Goal: Complete application form

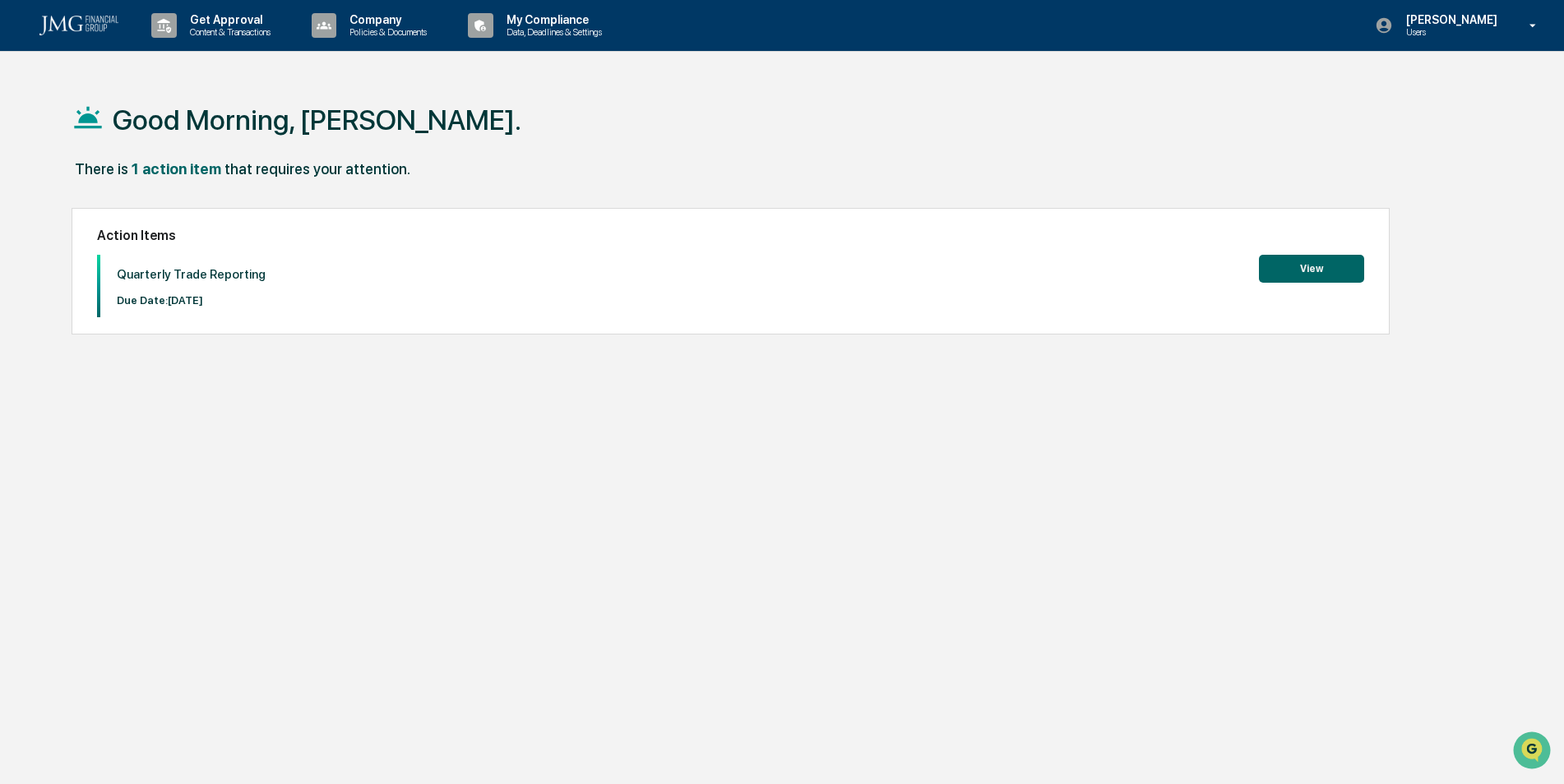
click at [1315, 264] on button "View" at bounding box center [1312, 269] width 105 height 28
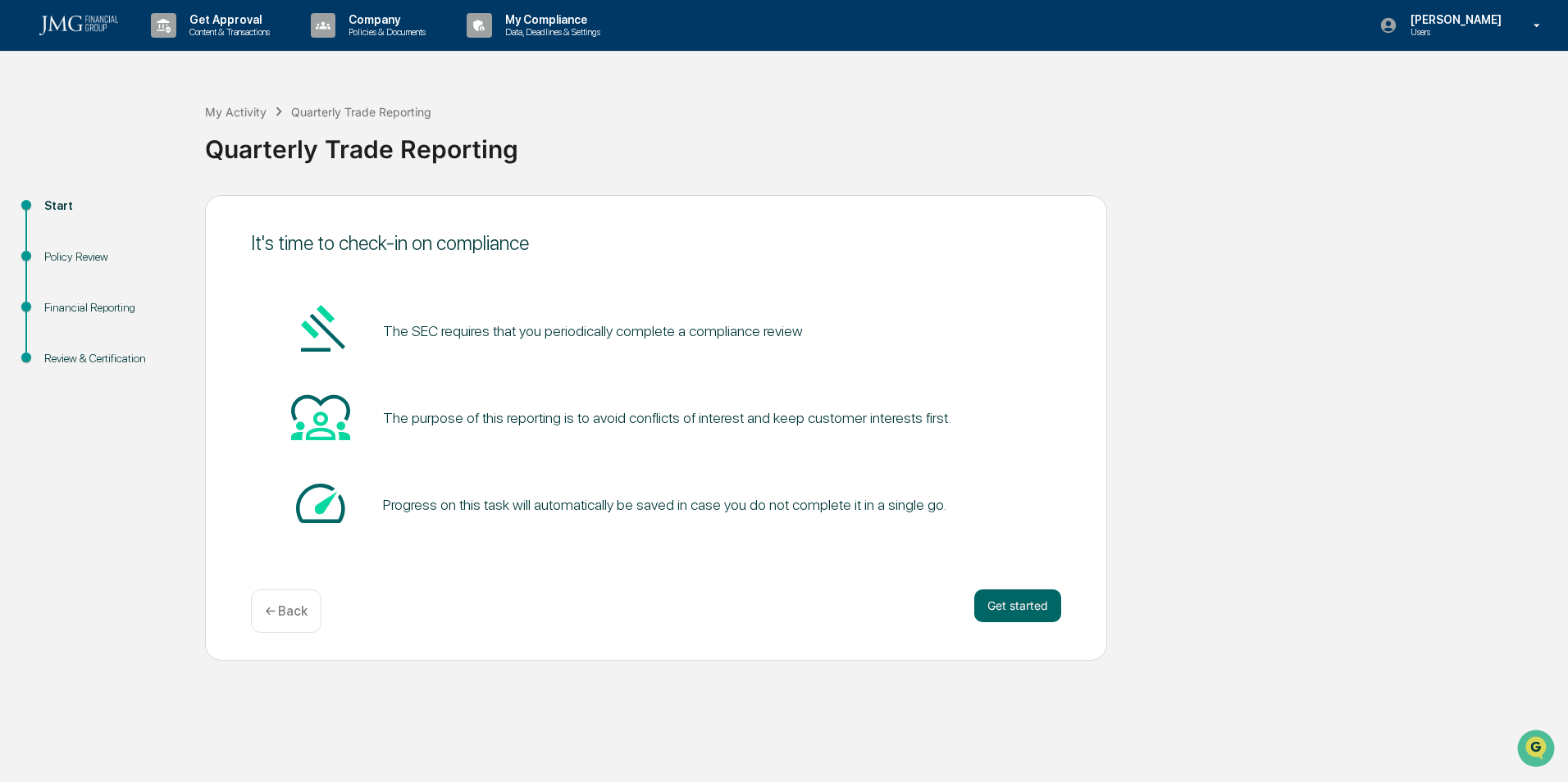
click at [994, 595] on button "Get started" at bounding box center [1018, 606] width 87 height 32
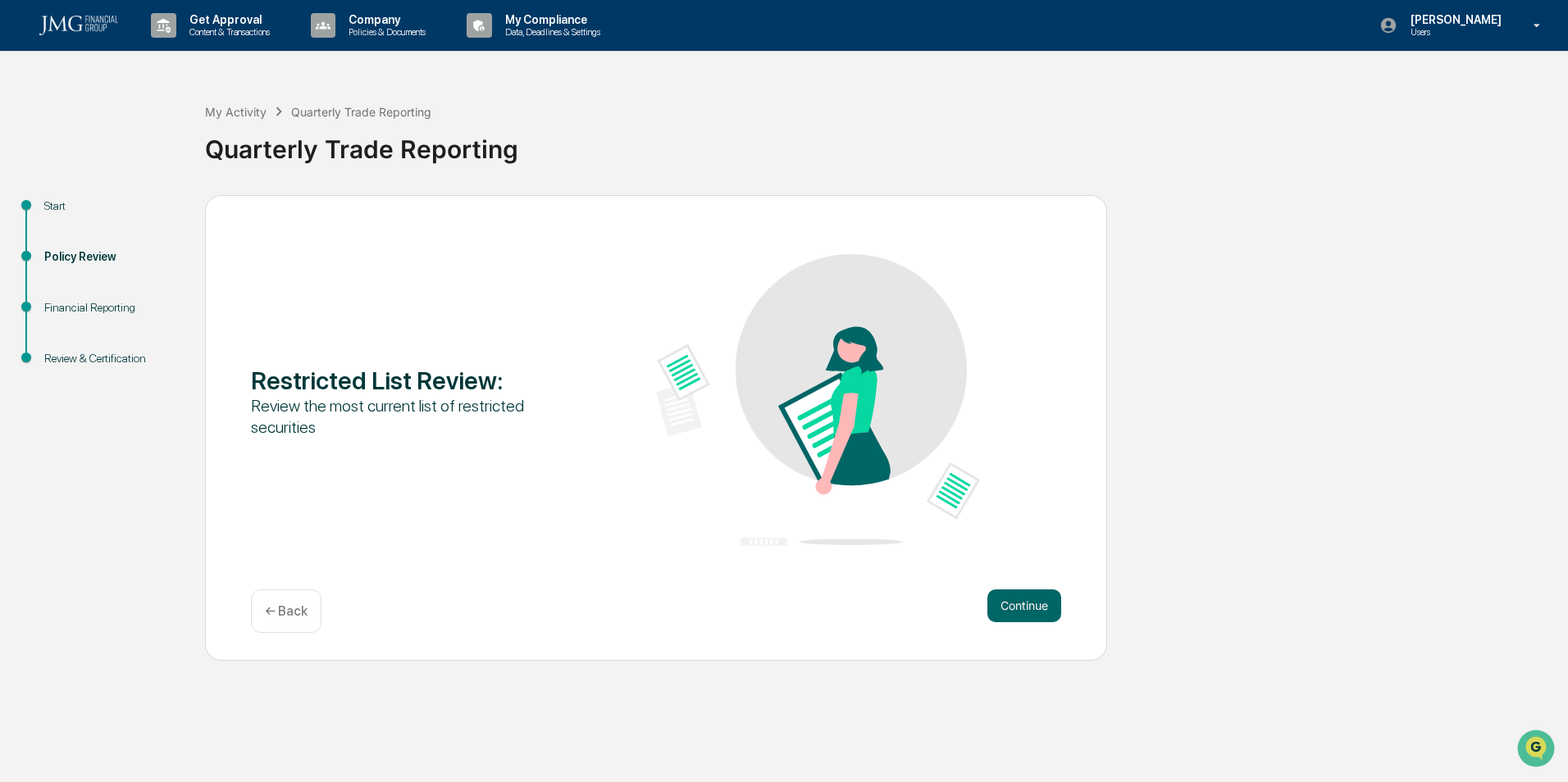
click at [1030, 608] on button "Continue" at bounding box center [1025, 606] width 74 height 32
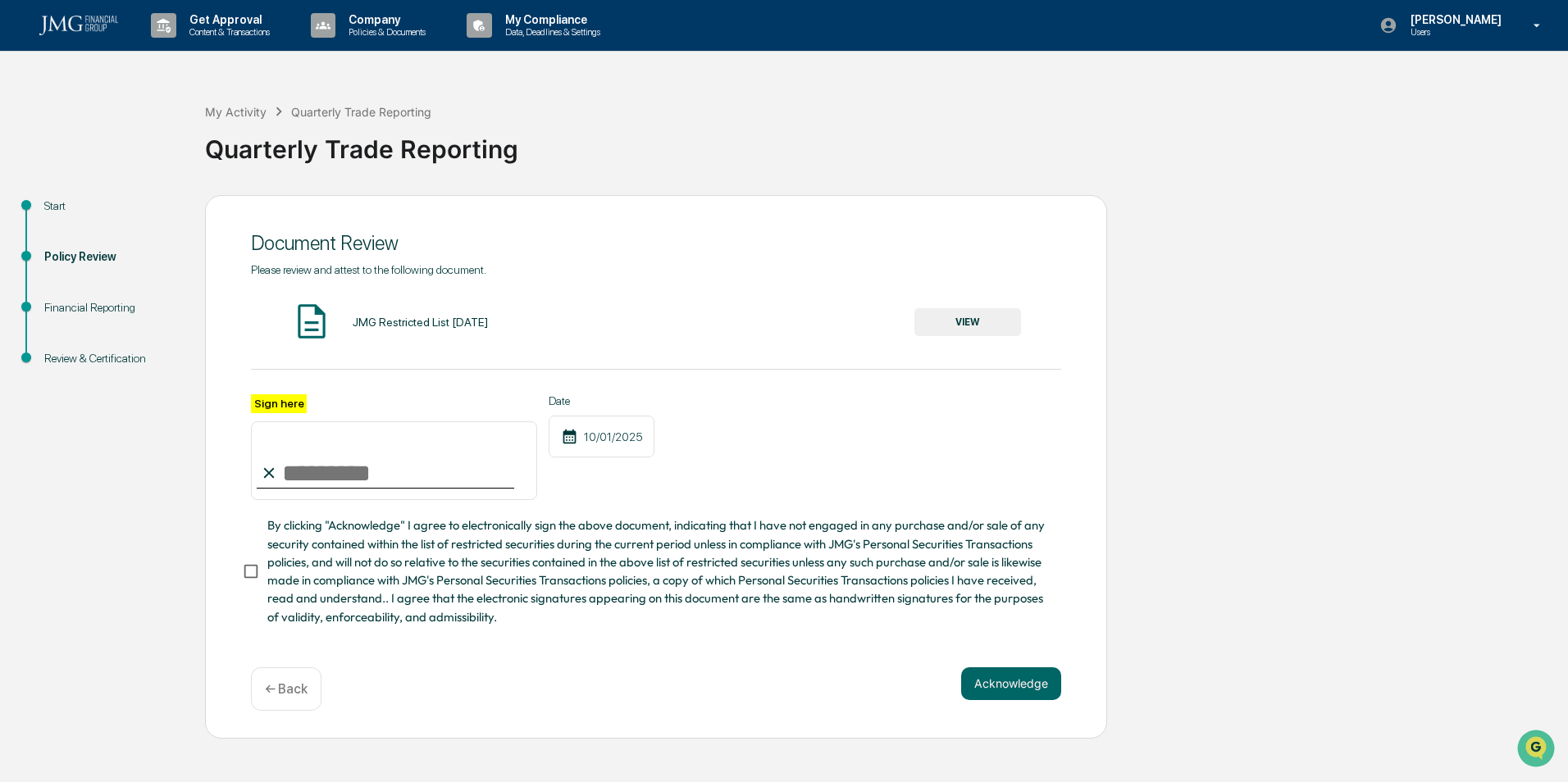
click at [976, 318] on button "VIEW" at bounding box center [968, 322] width 106 height 28
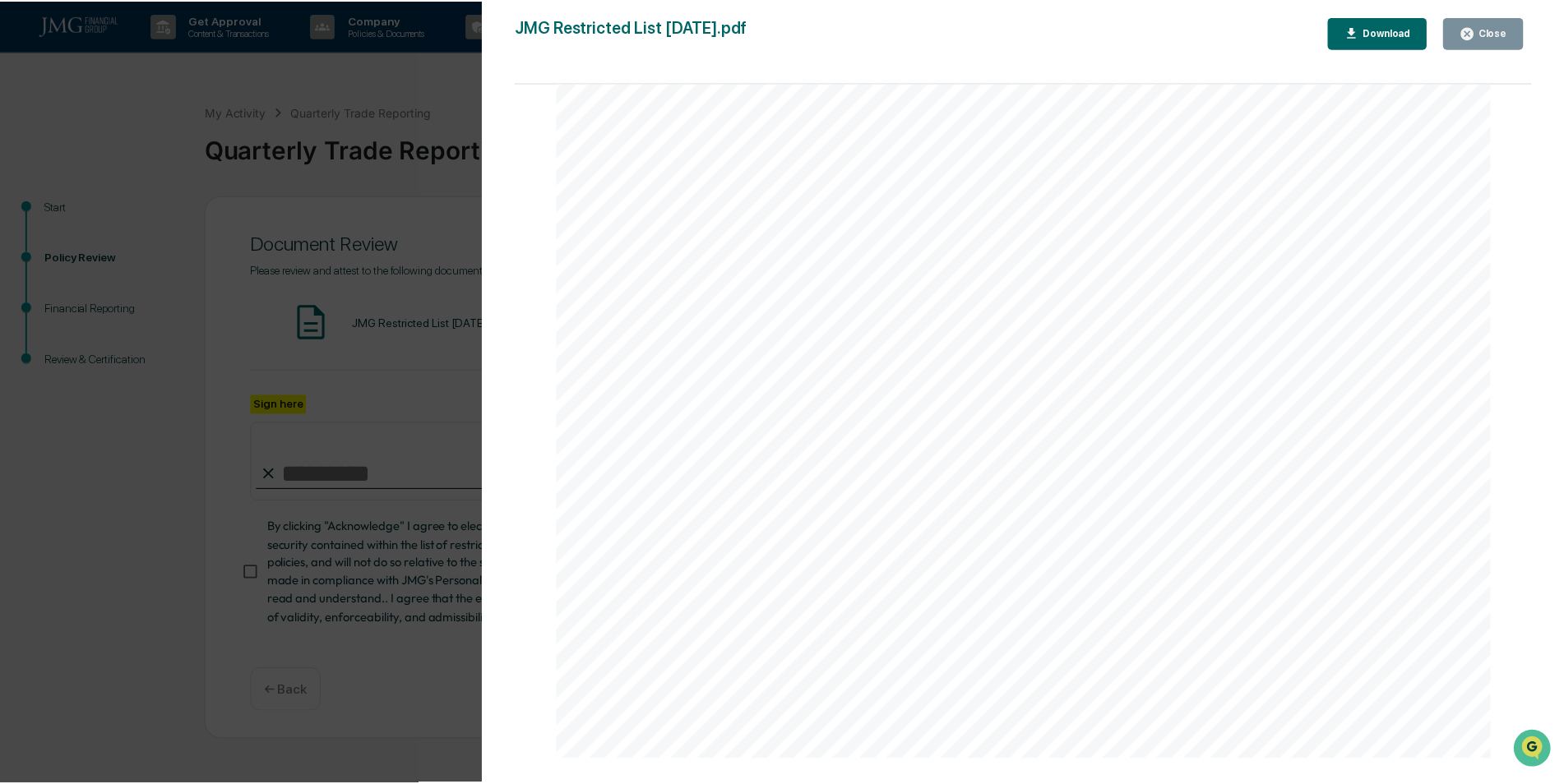
scroll to position [657, 0]
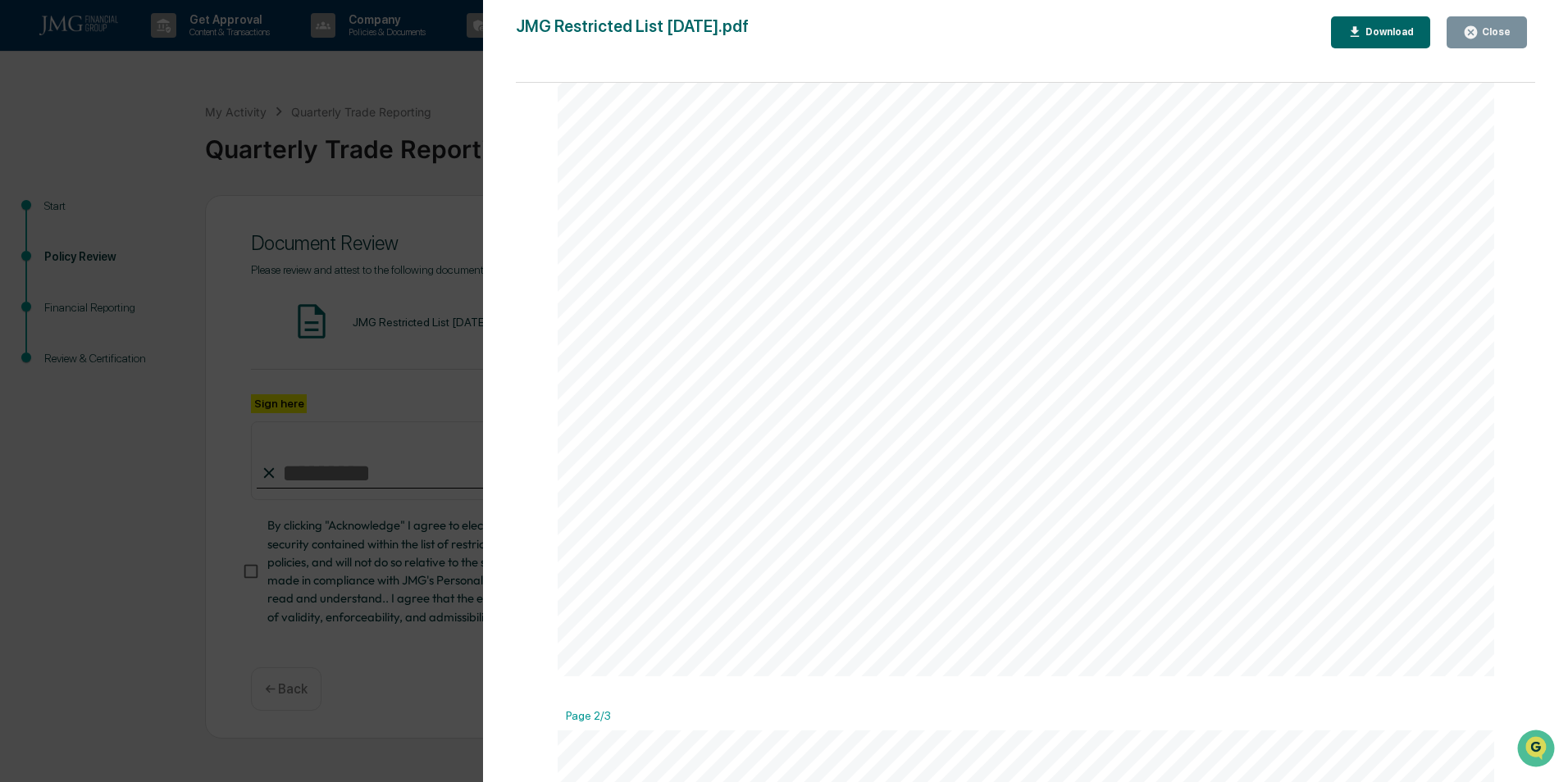
click at [1476, 33] on icon "button" at bounding box center [1471, 32] width 15 height 15
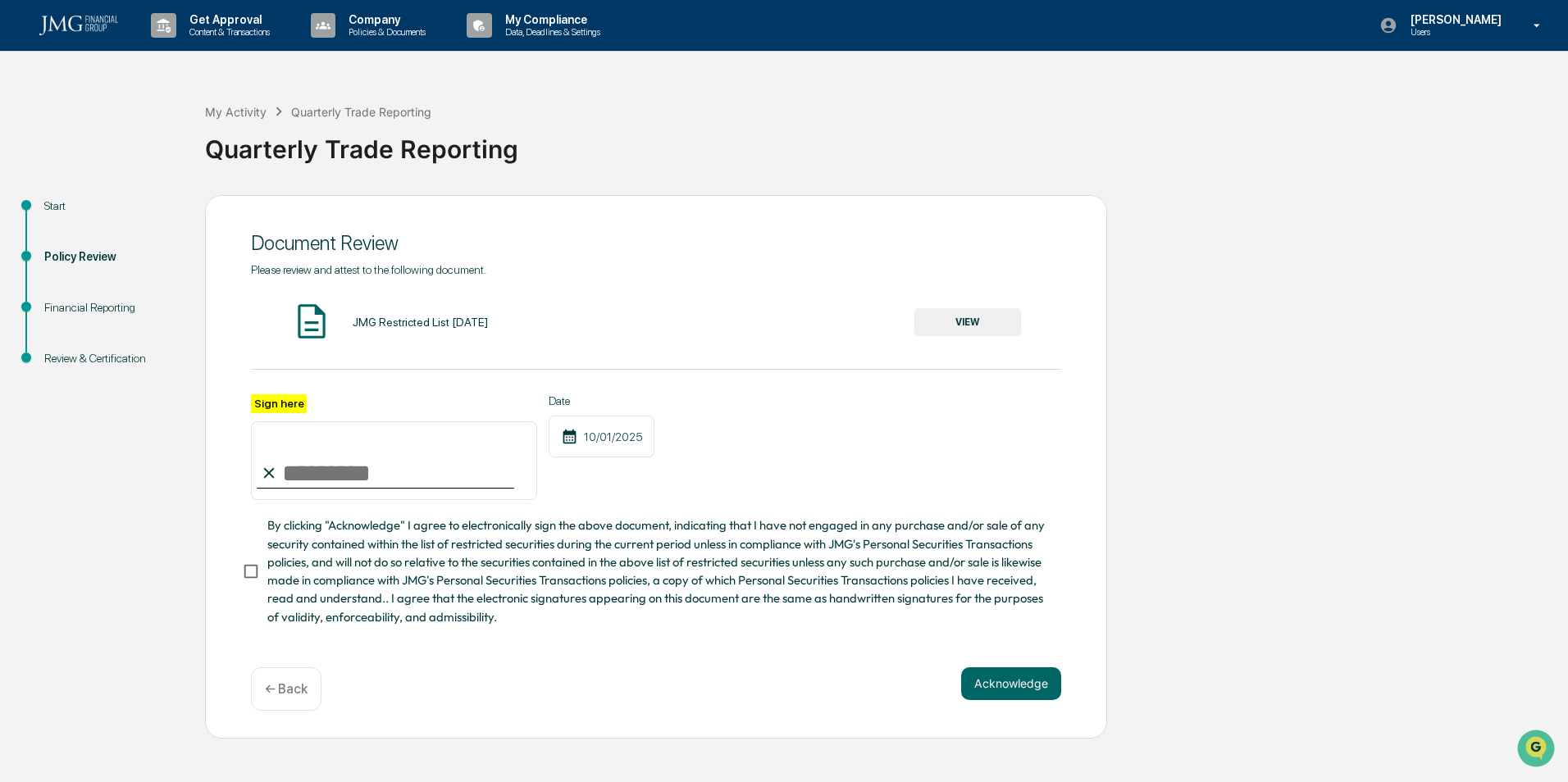
click at [314, 469] on input "Sign here" at bounding box center [393, 460] width 286 height 78
type input "**********"
click at [1022, 694] on button "Acknowledge" at bounding box center [1010, 684] width 100 height 32
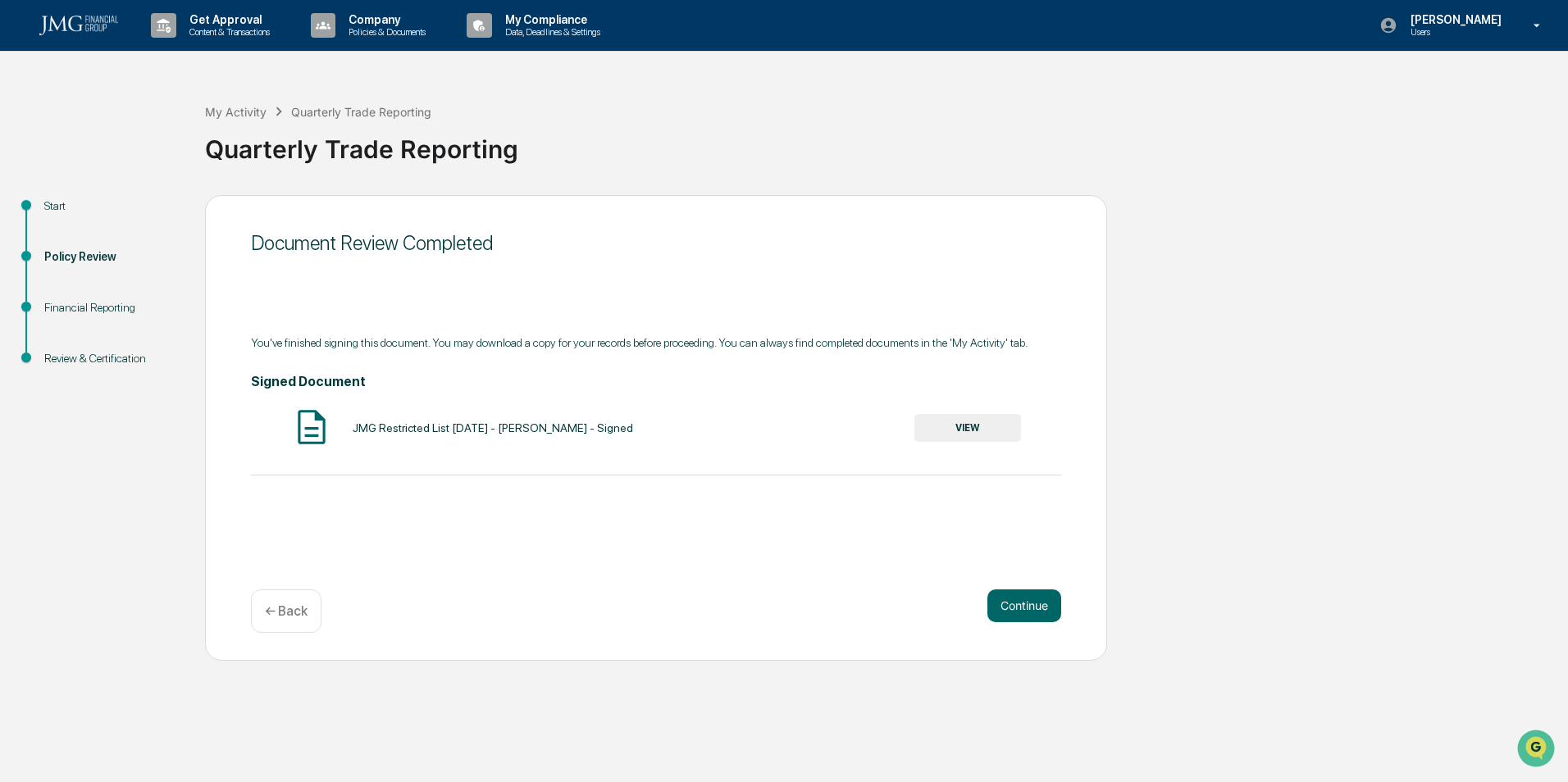
click at [952, 432] on button "VIEW" at bounding box center [968, 428] width 106 height 28
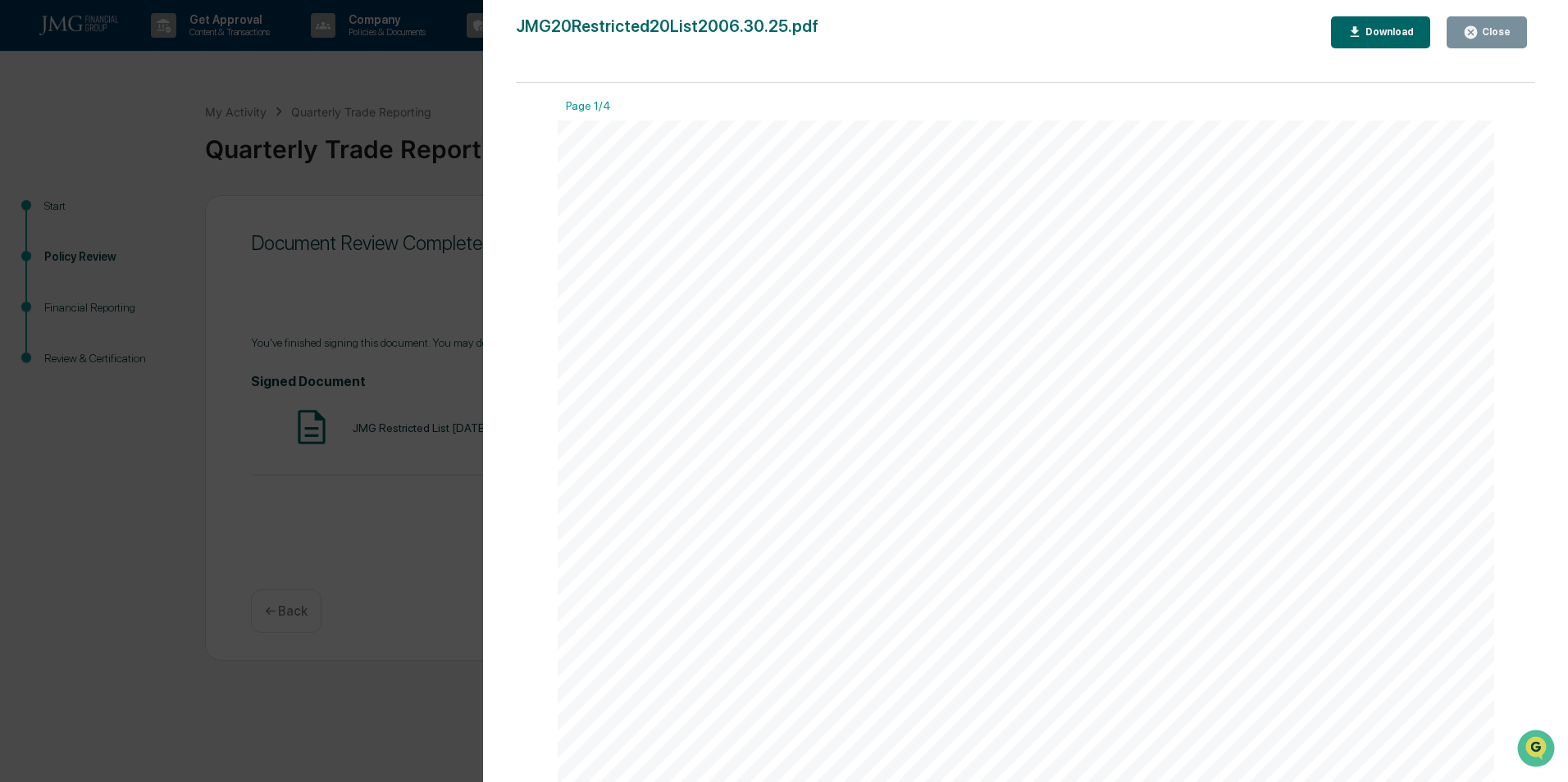
click at [1506, 38] on div "Close" at bounding box center [1494, 32] width 32 height 12
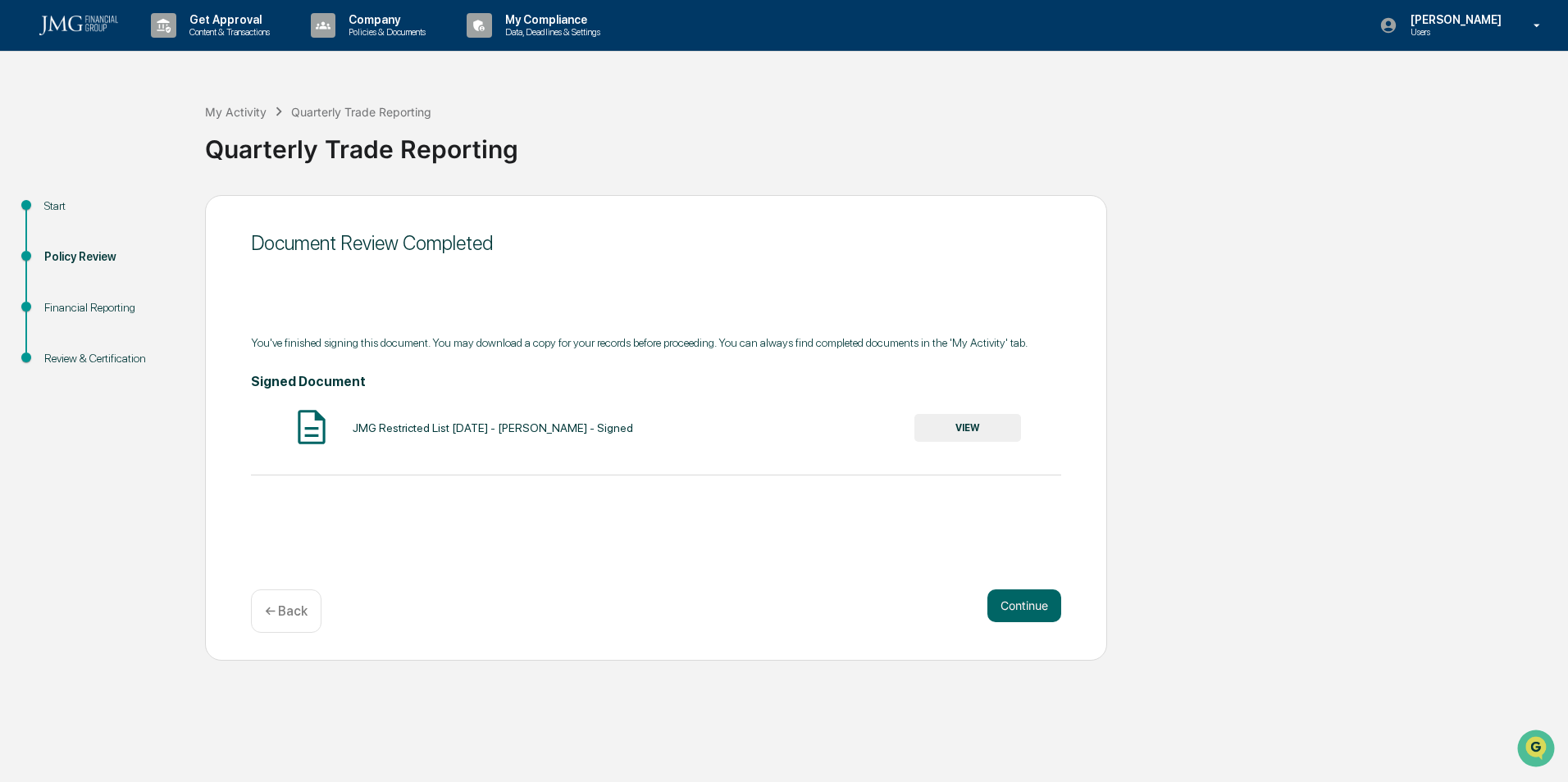
click at [1043, 619] on button "Continue" at bounding box center [1025, 606] width 74 height 32
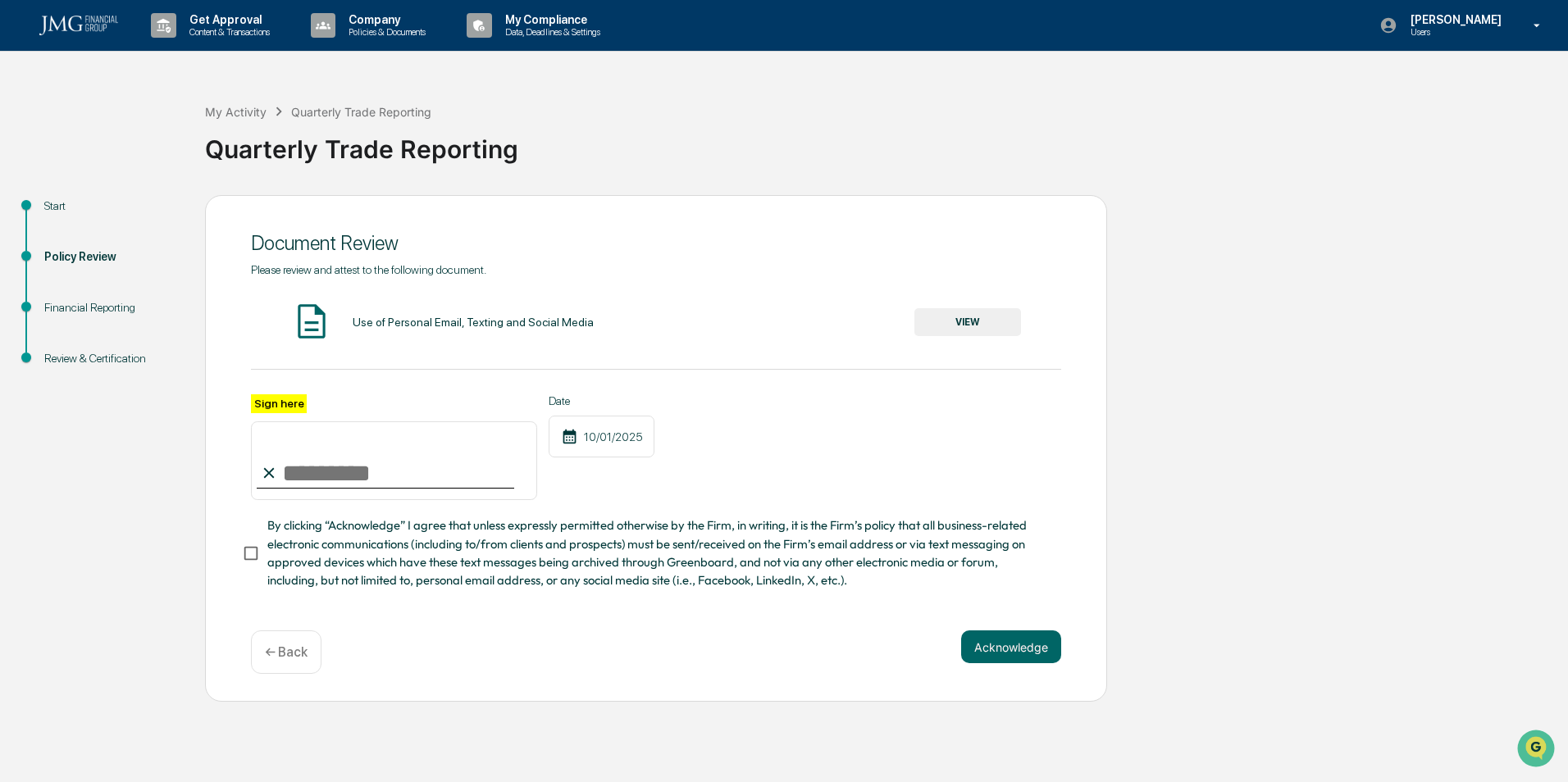
click at [960, 320] on button "VIEW" at bounding box center [968, 322] width 106 height 28
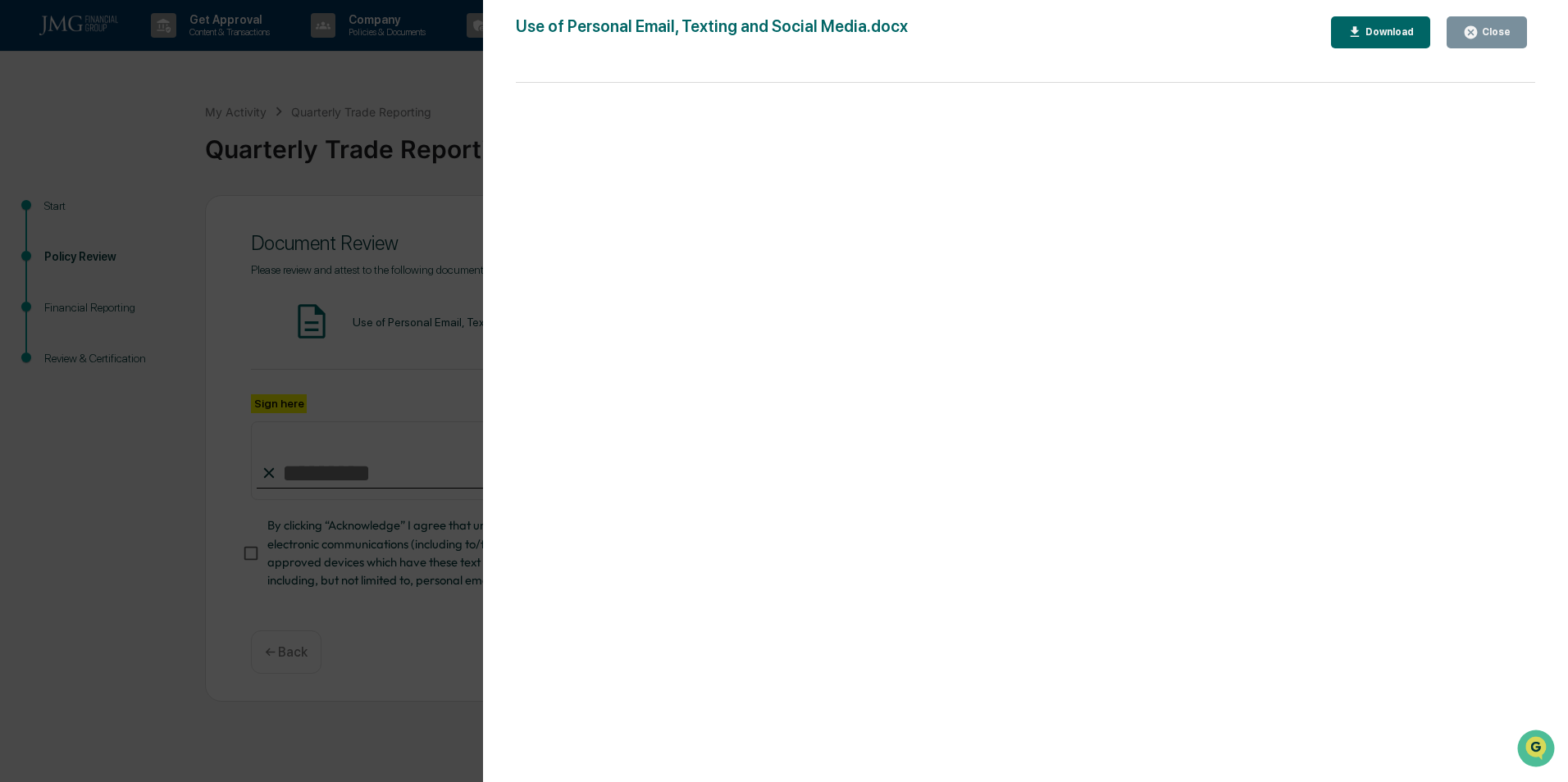
click at [1511, 30] on button "Close" at bounding box center [1487, 32] width 80 height 32
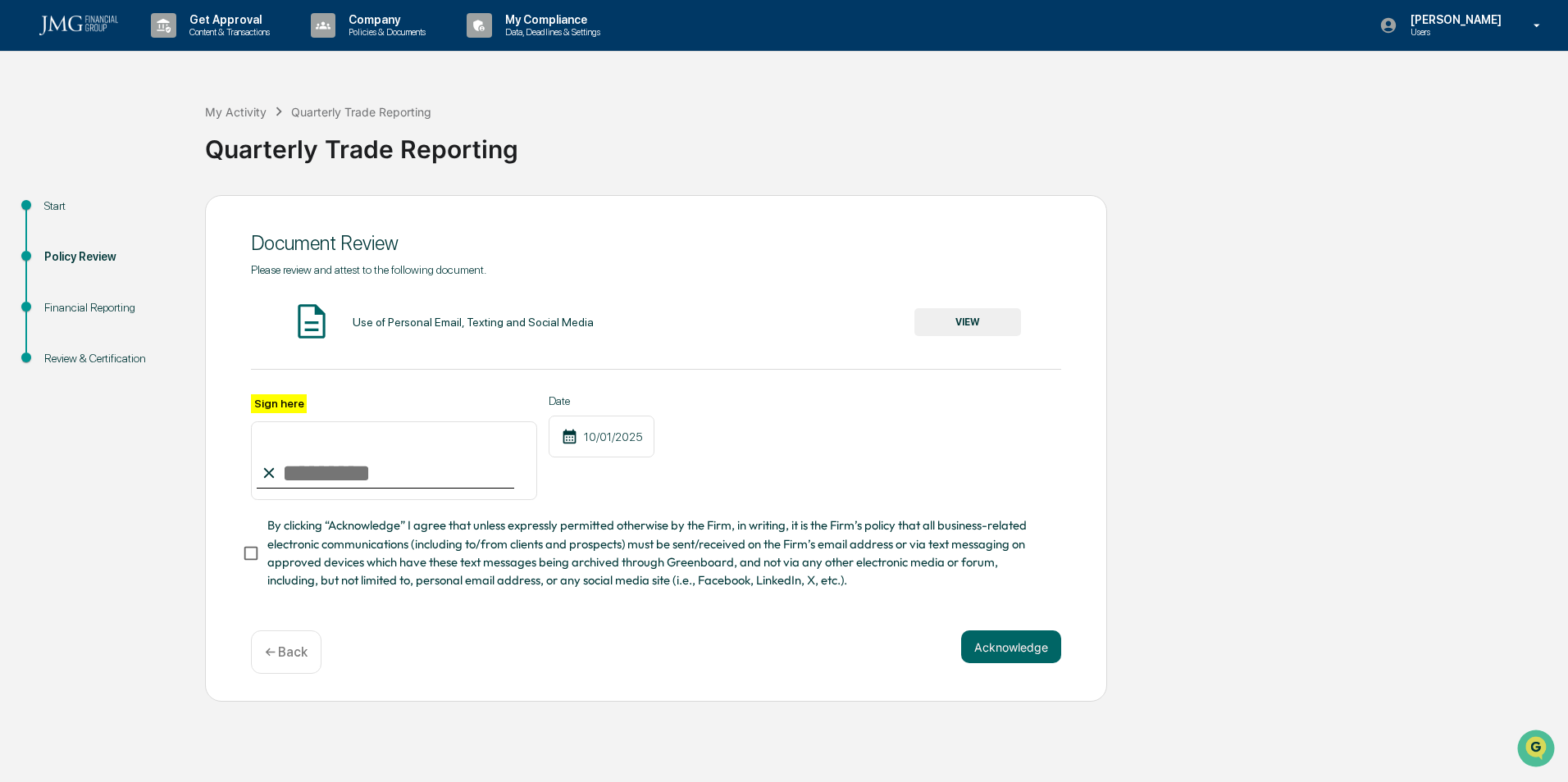
click at [401, 458] on input "Sign here" at bounding box center [393, 460] width 286 height 78
type input "**********"
click at [1017, 650] on button "Acknowledge" at bounding box center [1010, 647] width 100 height 32
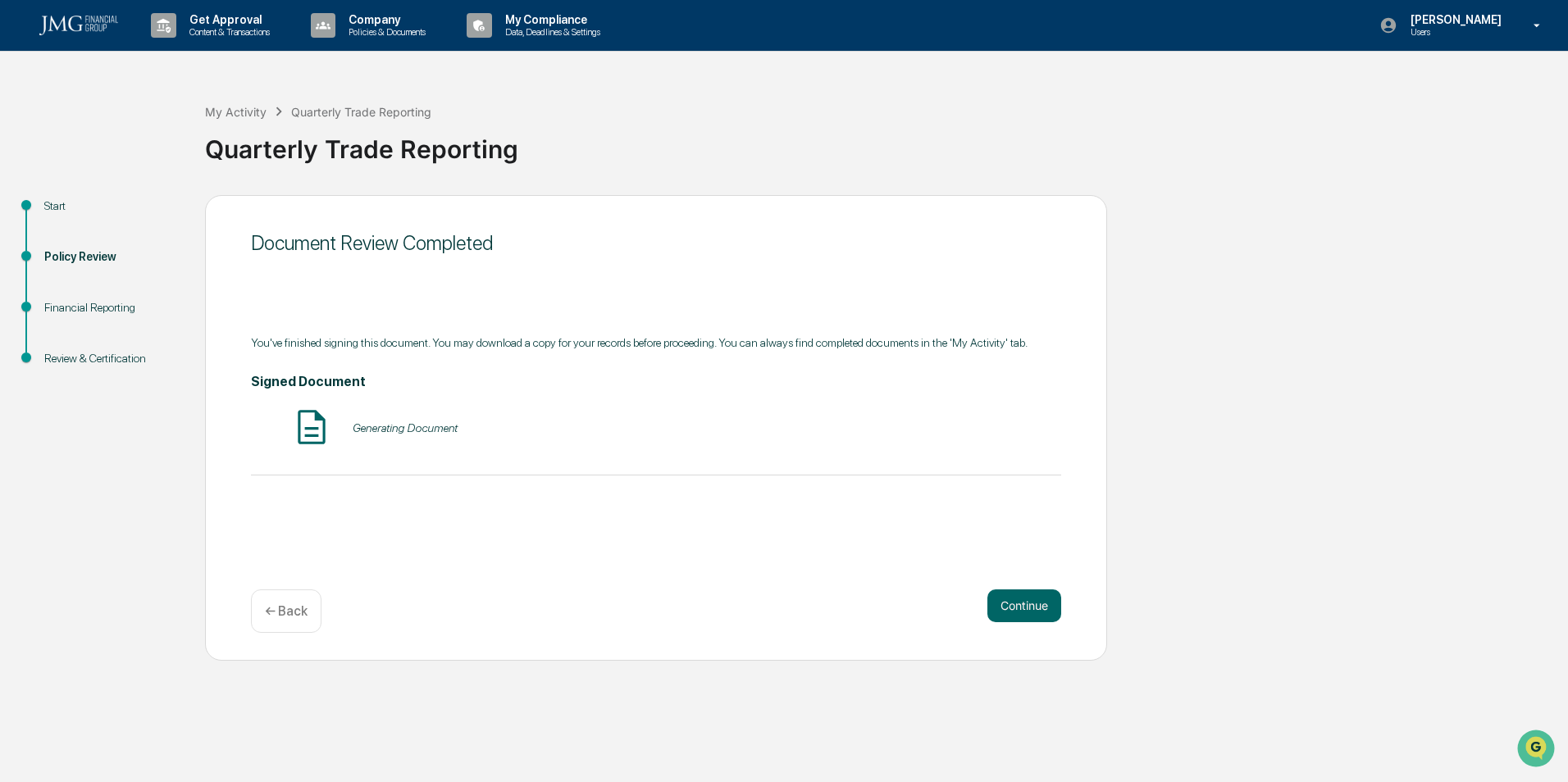
click at [405, 428] on div "Generating Document" at bounding box center [405, 428] width 105 height 14
click at [1045, 608] on button "Continue" at bounding box center [1025, 606] width 74 height 32
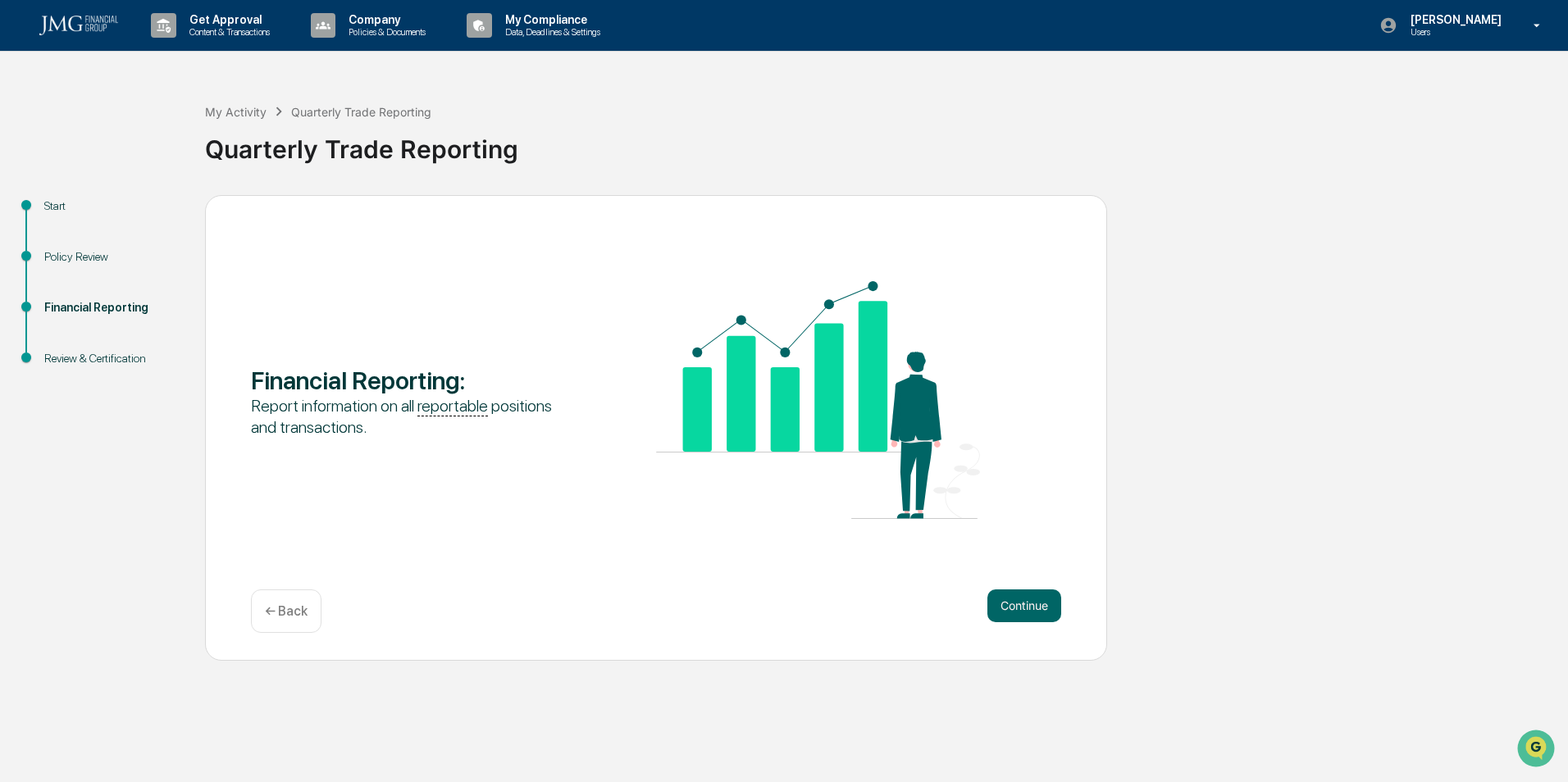
click at [277, 622] on div "← Back" at bounding box center [286, 612] width 70 height 43
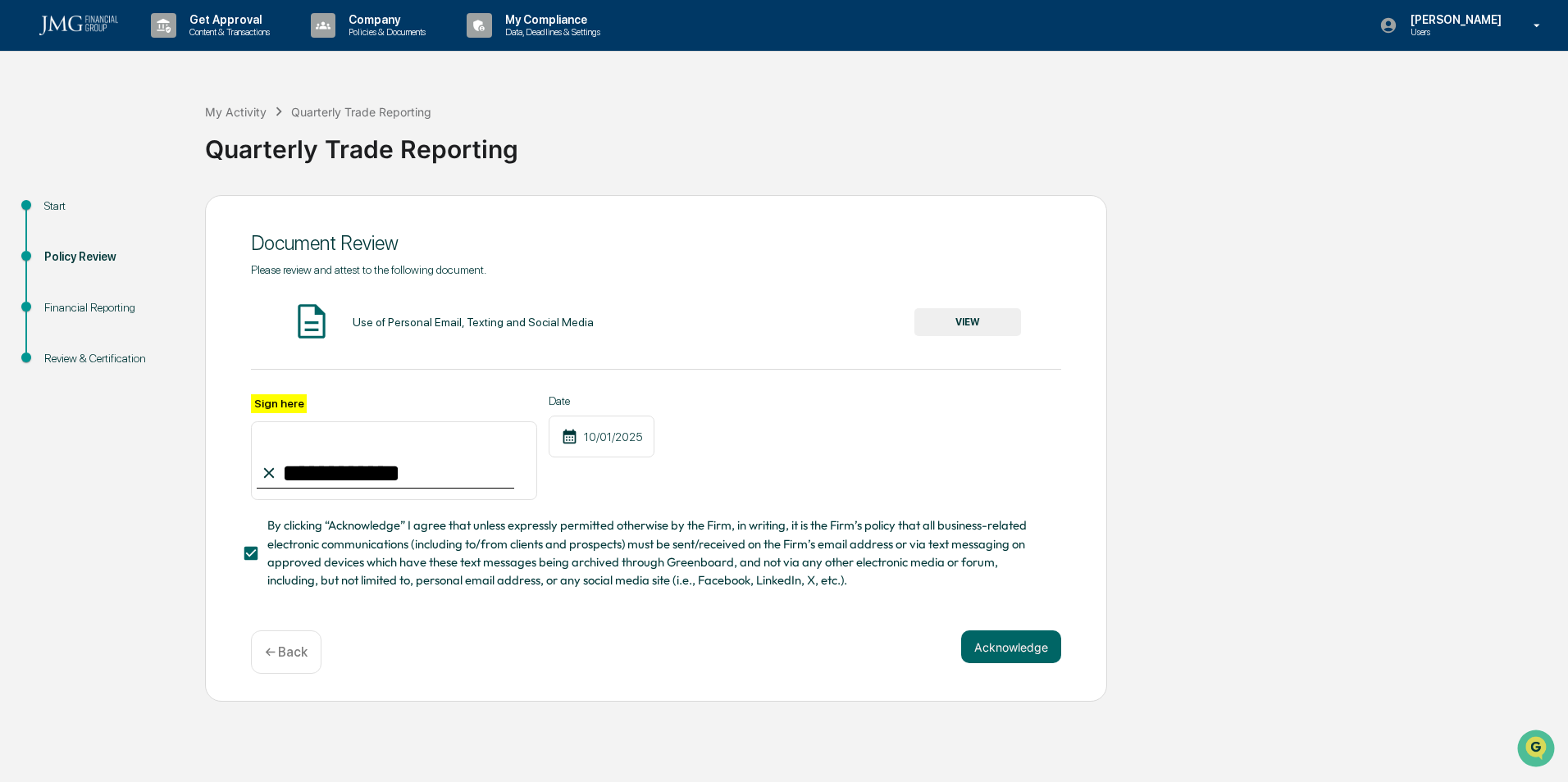
click at [997, 646] on button "Acknowledge" at bounding box center [1010, 647] width 100 height 32
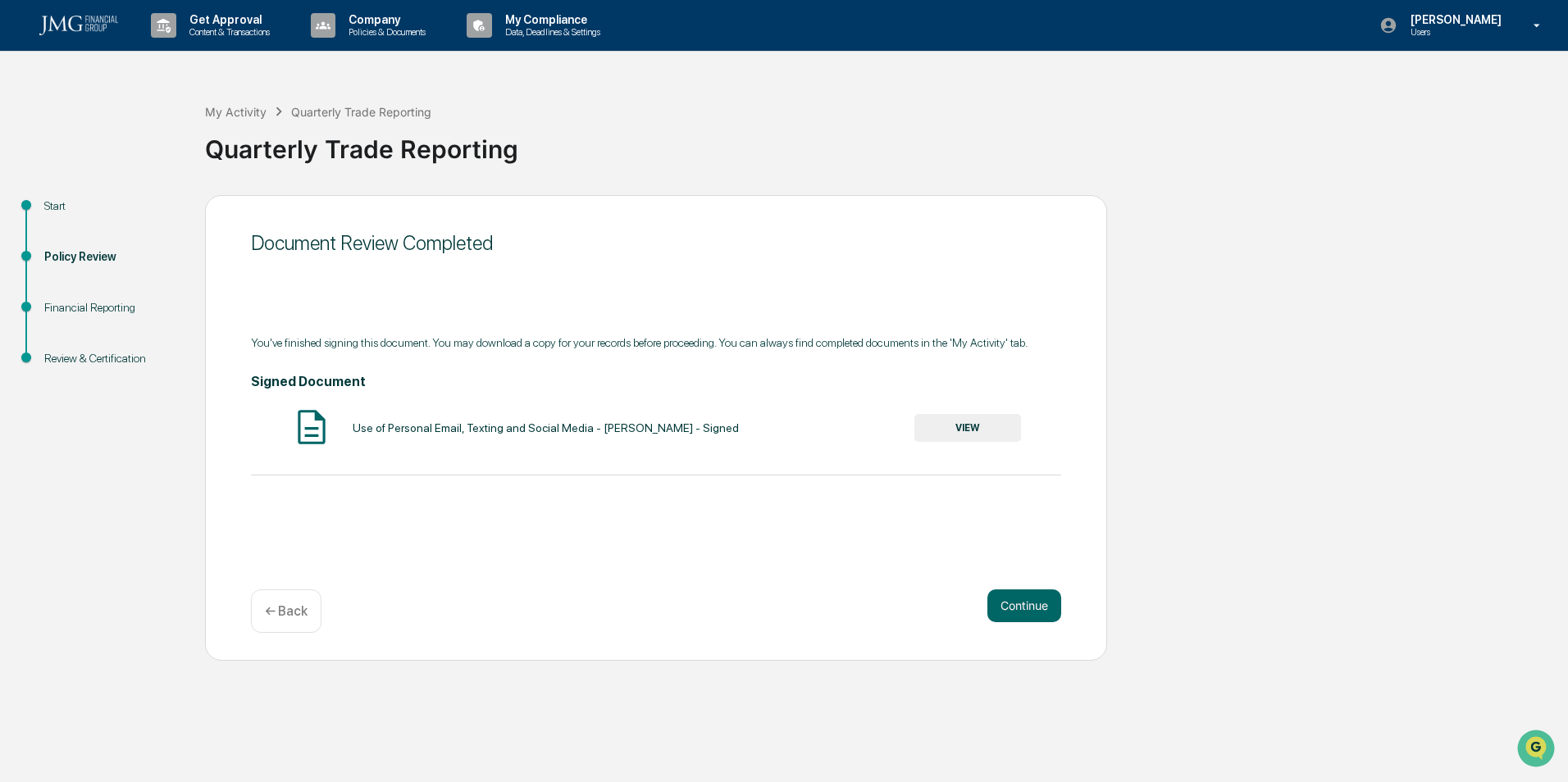
click at [1034, 601] on button "Continue" at bounding box center [1025, 606] width 74 height 32
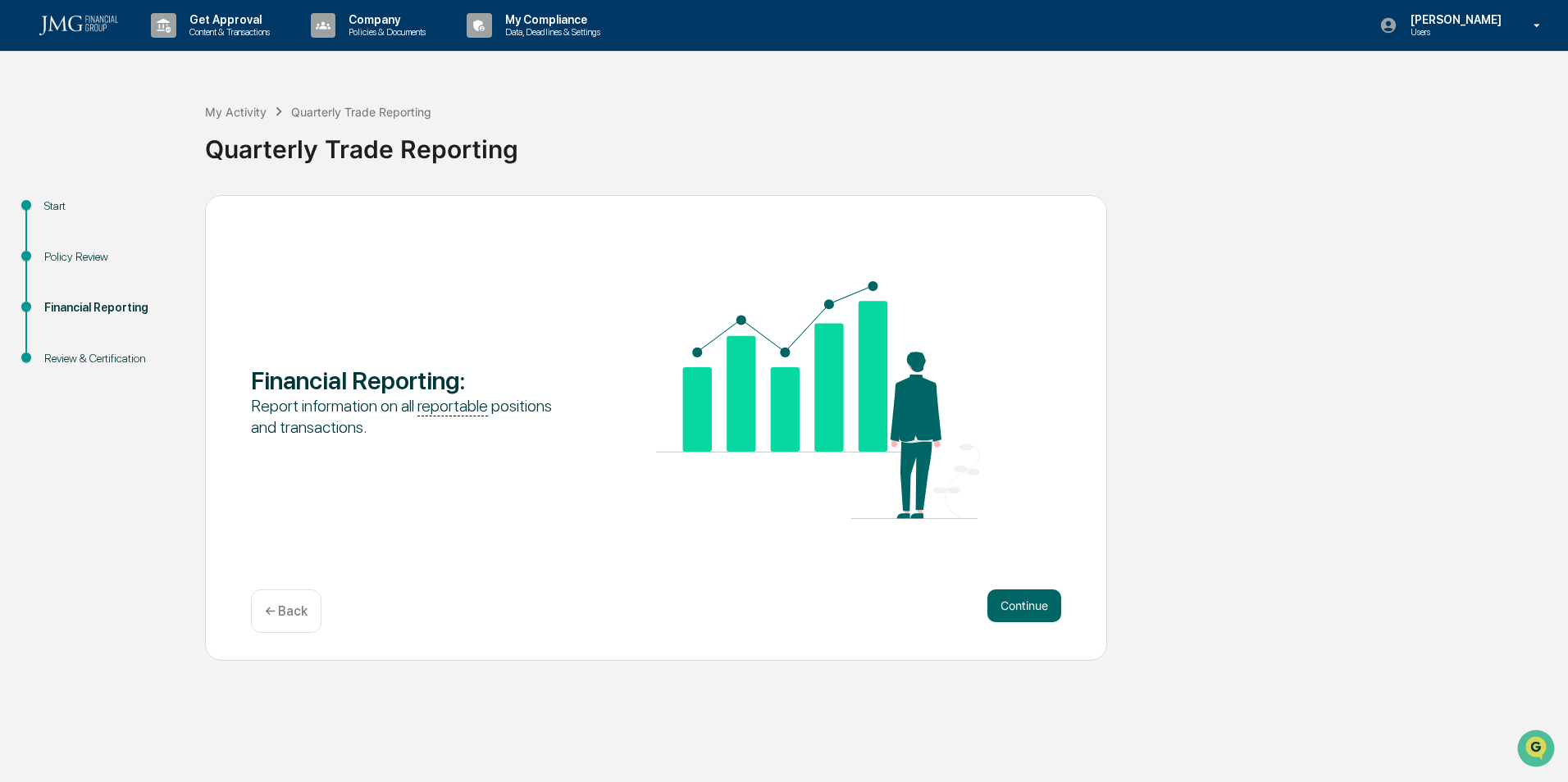
click at [1024, 613] on button "Continue" at bounding box center [1025, 606] width 74 height 32
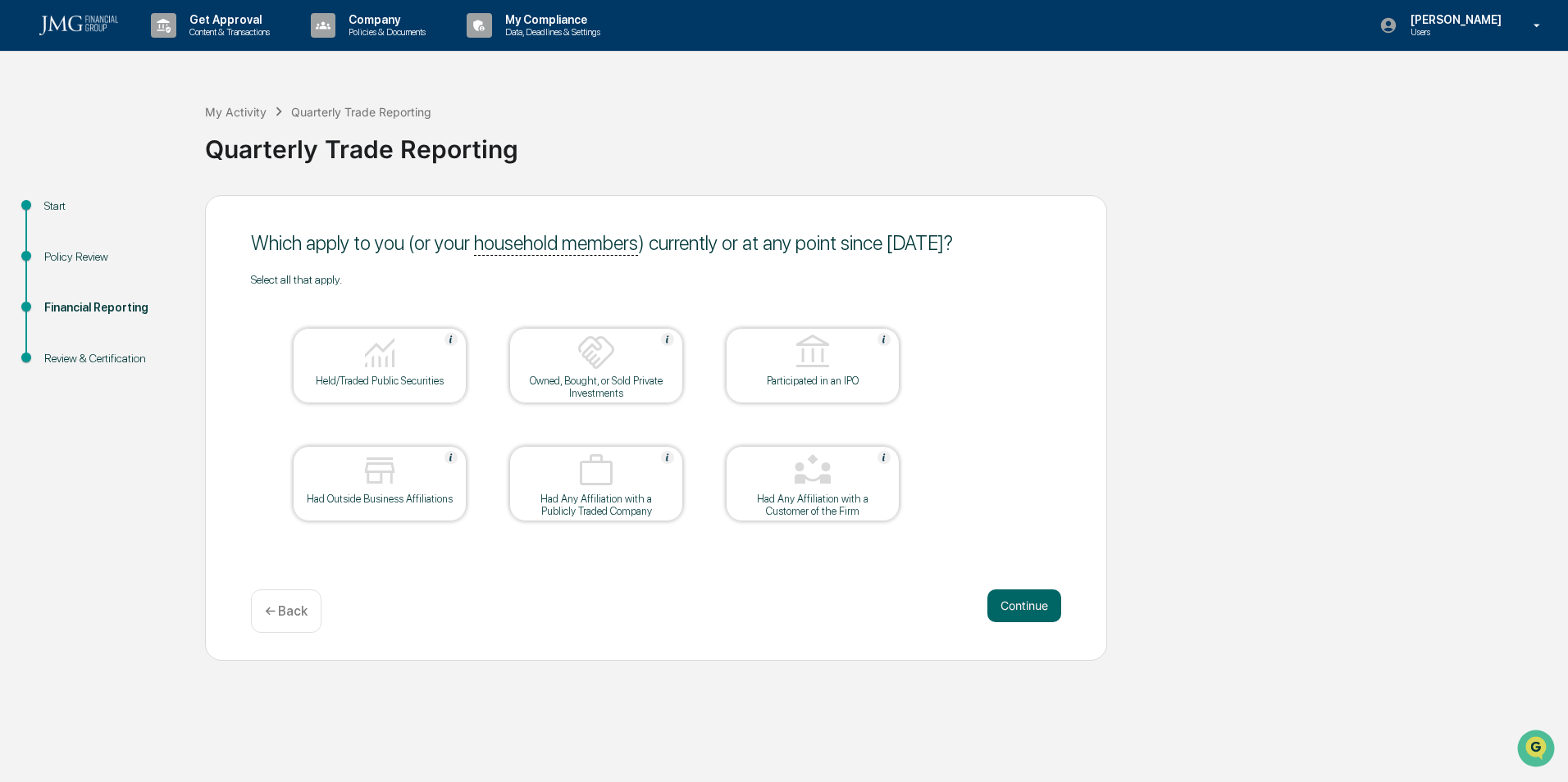
click at [419, 392] on div "Held/Traded Public Securities" at bounding box center [380, 366] width 174 height 76
click at [425, 360] on div at bounding box center [380, 354] width 164 height 41
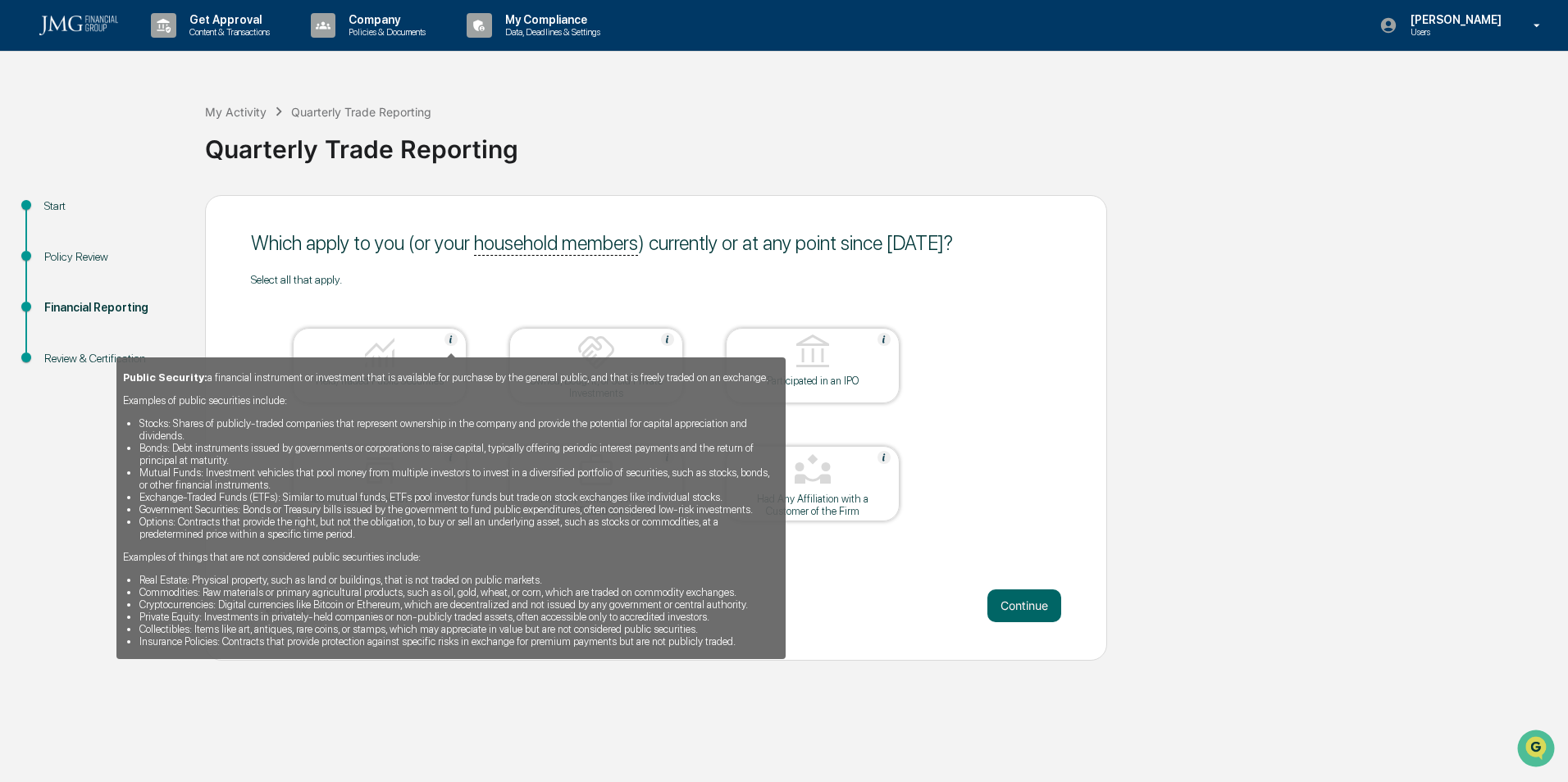
click at [449, 336] on img at bounding box center [451, 339] width 14 height 14
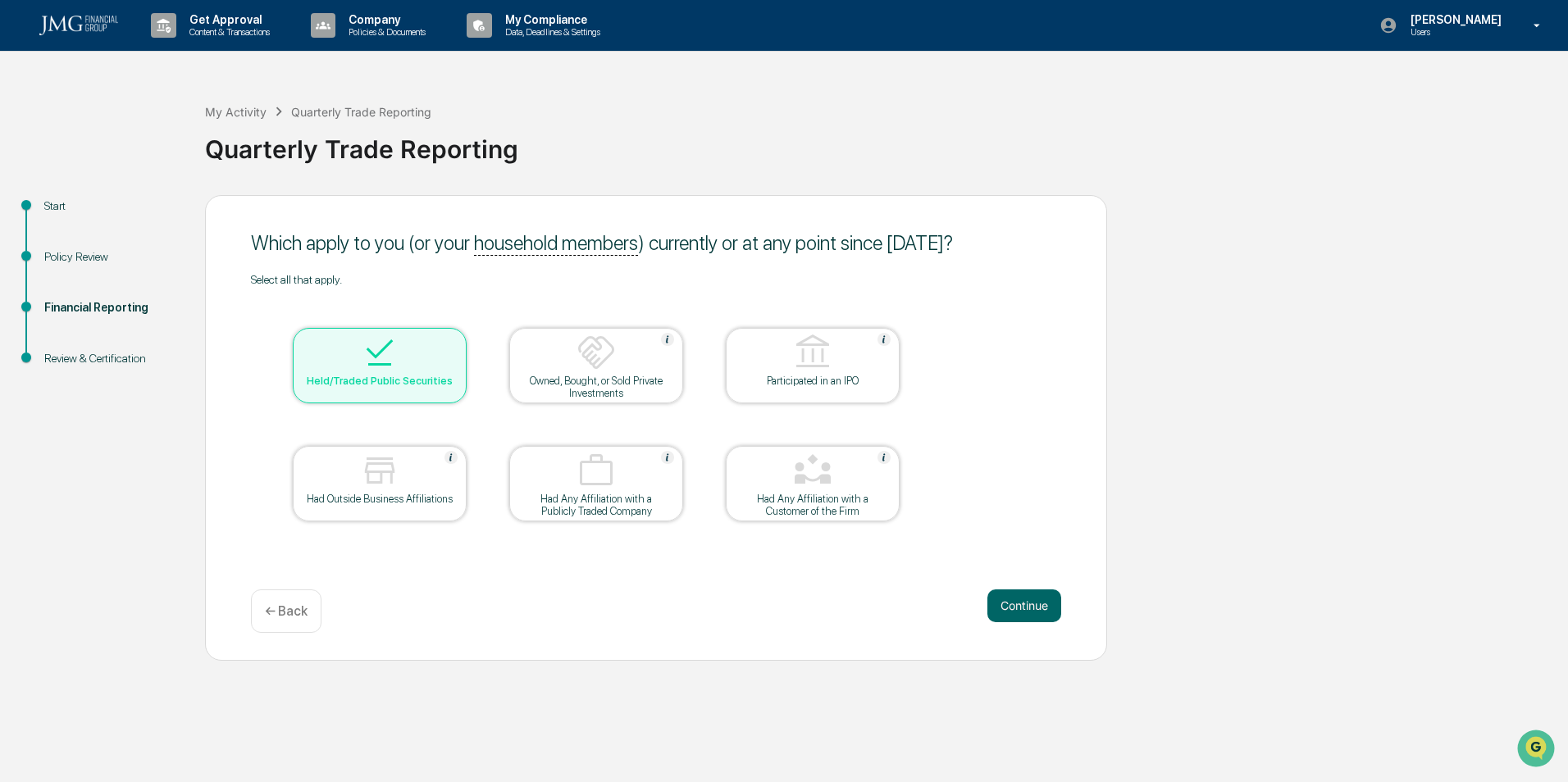
click at [448, 346] on div at bounding box center [380, 354] width 164 height 41
click at [383, 338] on img at bounding box center [380, 353] width 40 height 40
click at [1050, 612] on button "Continue" at bounding box center [1025, 606] width 74 height 32
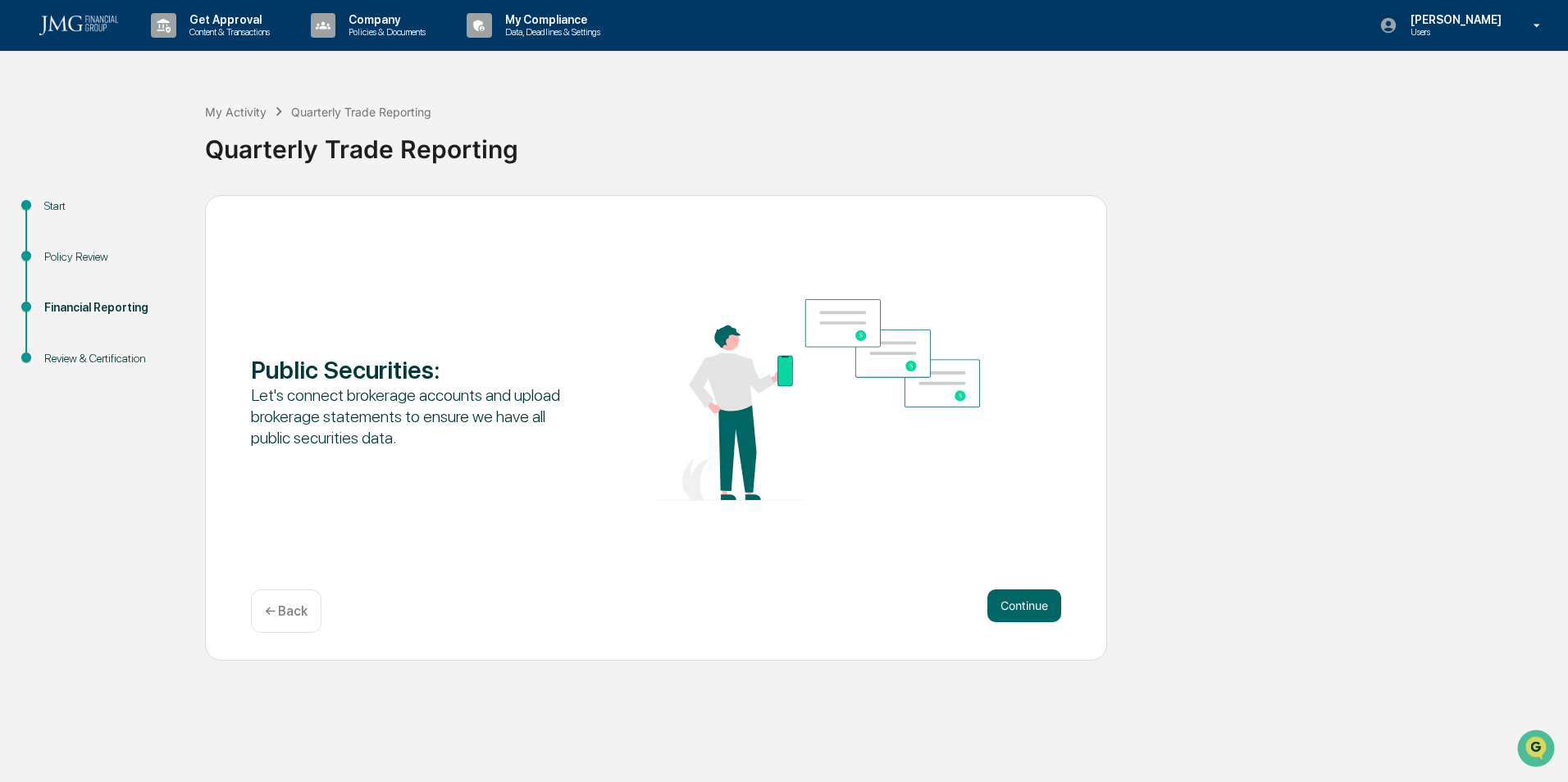
click at [1050, 612] on button "Continue" at bounding box center [1025, 606] width 74 height 32
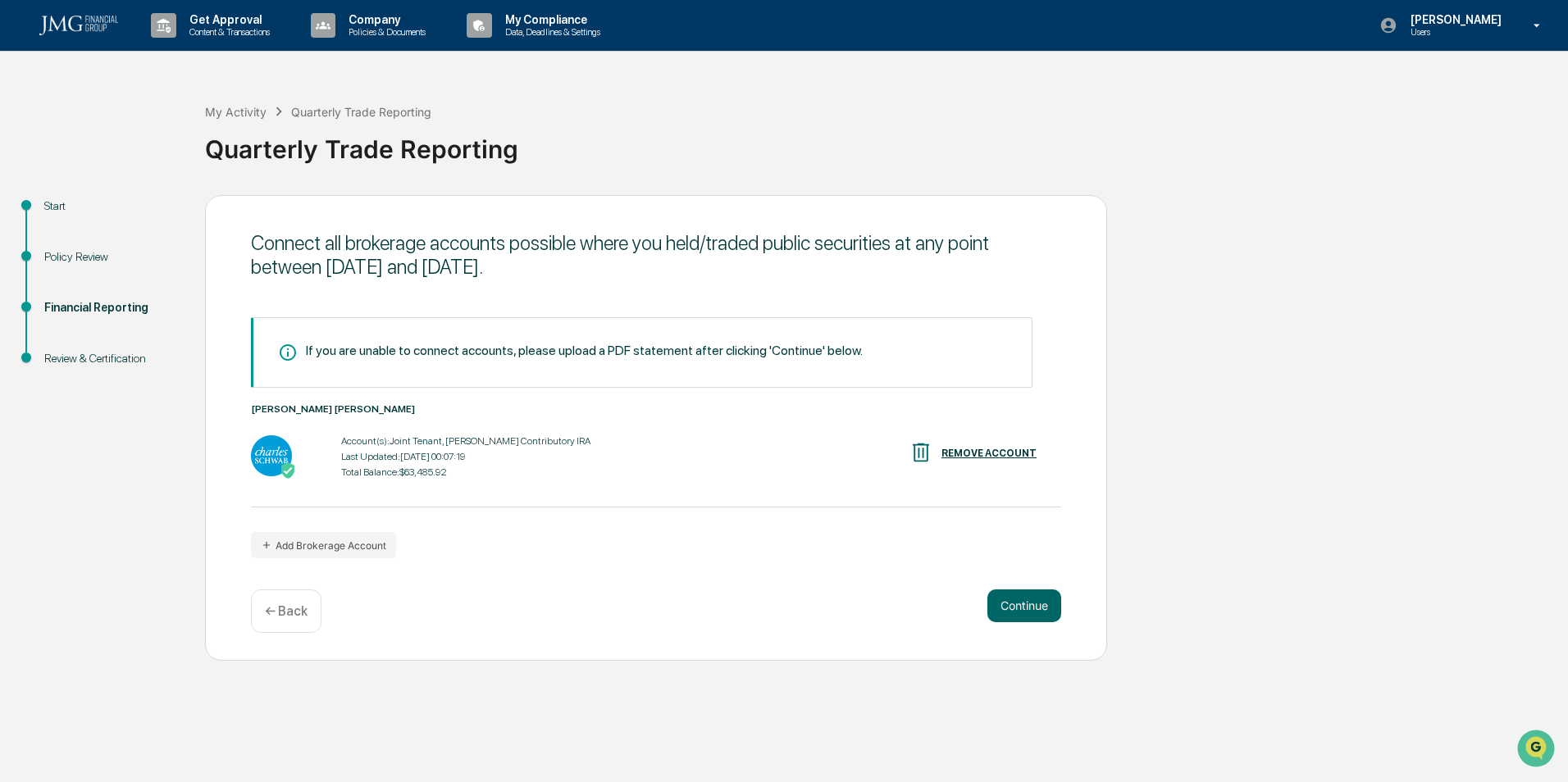
click at [1037, 612] on button "Continue" at bounding box center [1025, 606] width 74 height 32
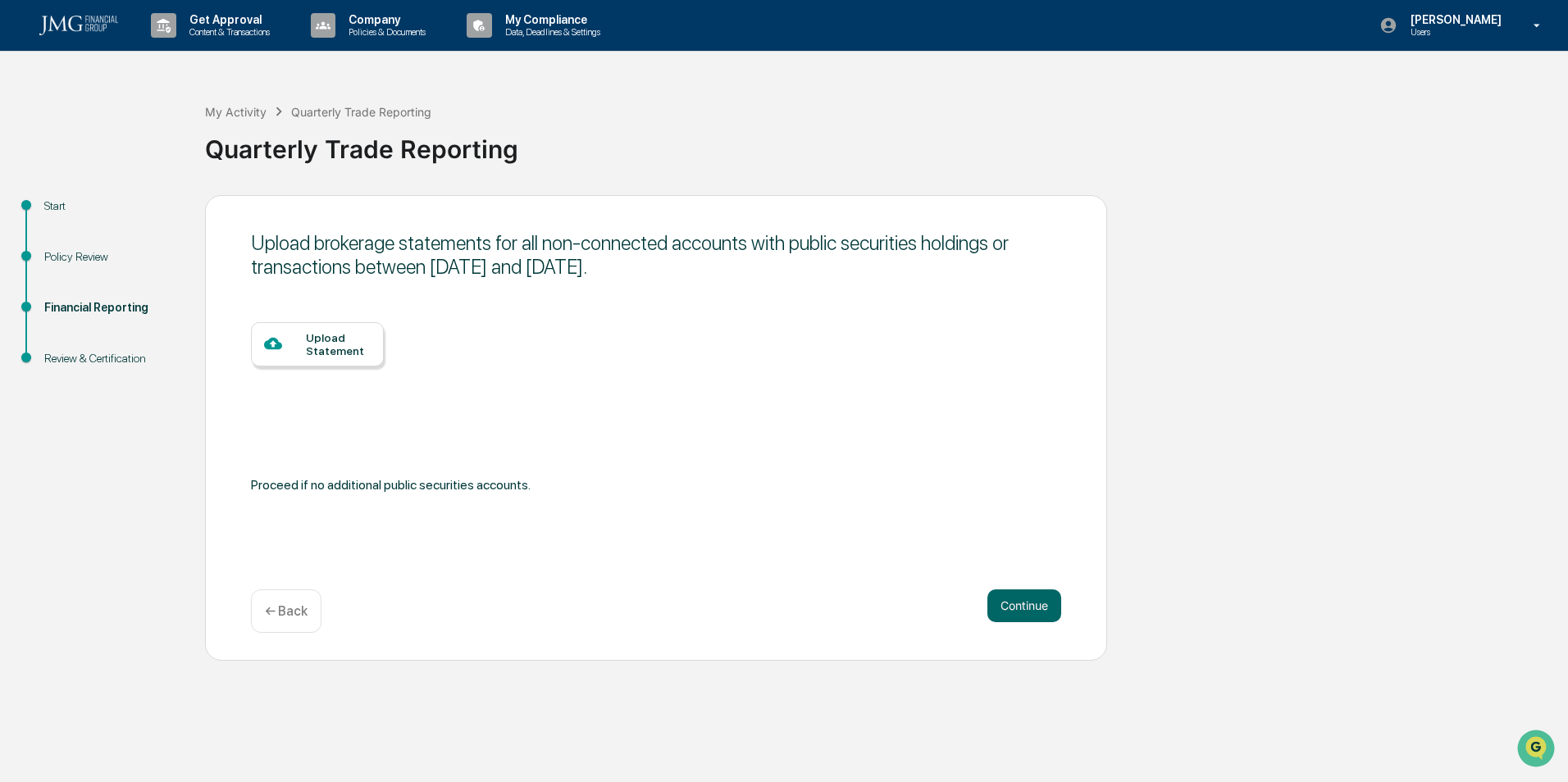
click at [1013, 611] on button "Continue" at bounding box center [1025, 606] width 74 height 32
click at [1024, 604] on button "Continue" at bounding box center [1025, 606] width 74 height 32
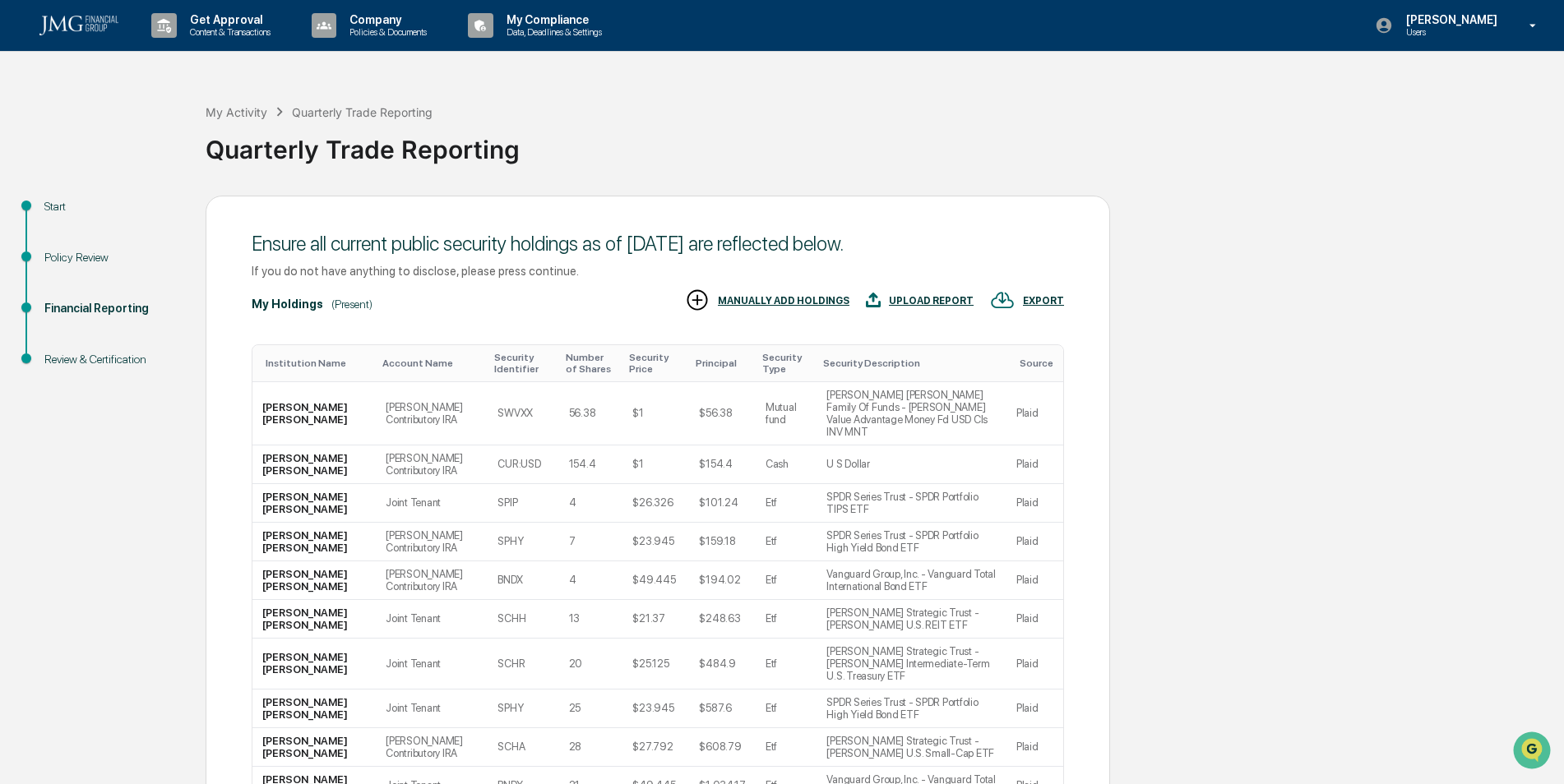
scroll to position [128, 0]
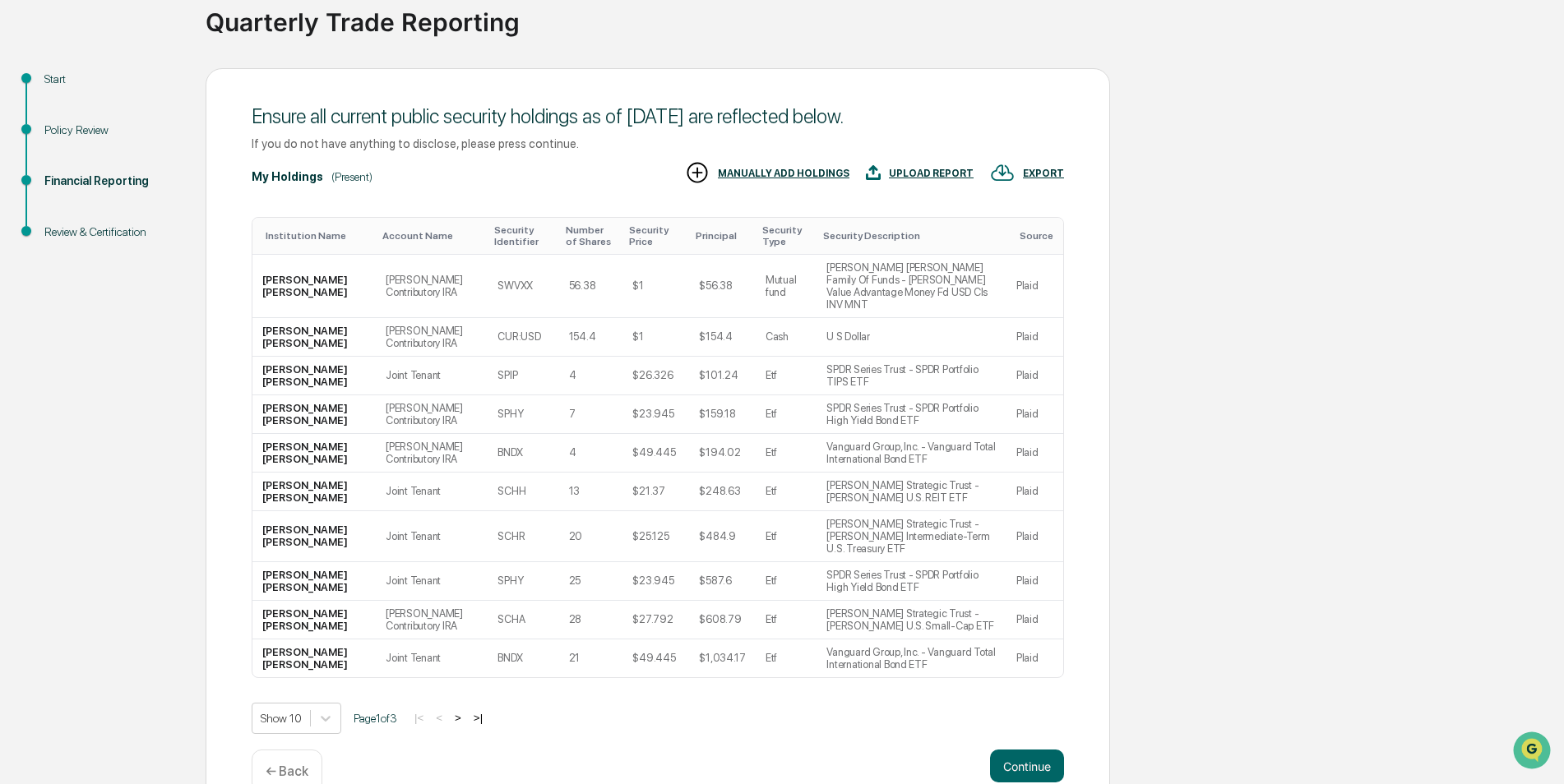
click at [466, 711] on button ">" at bounding box center [458, 717] width 16 height 14
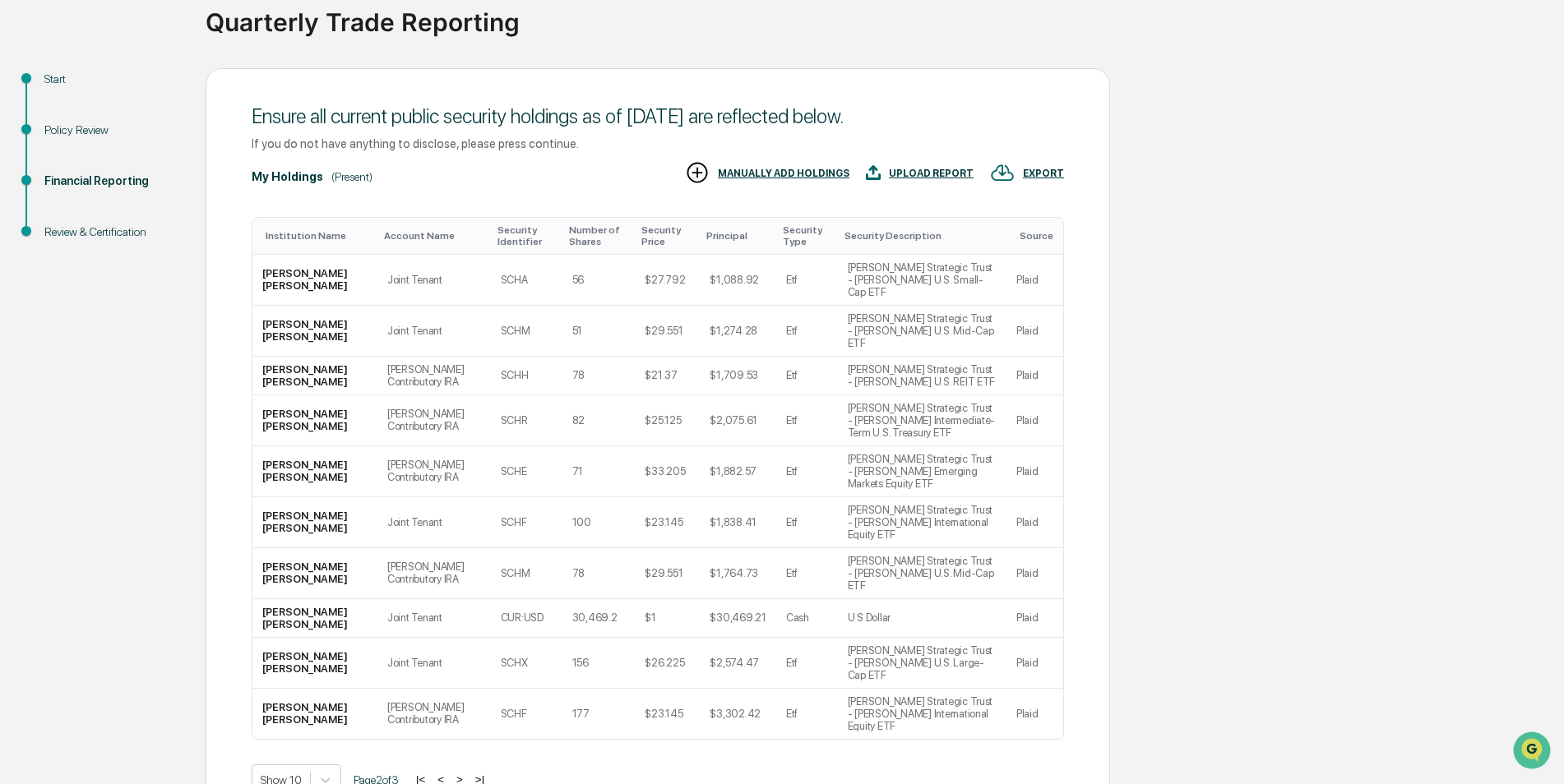
click at [465, 773] on button ">" at bounding box center [460, 779] width 16 height 14
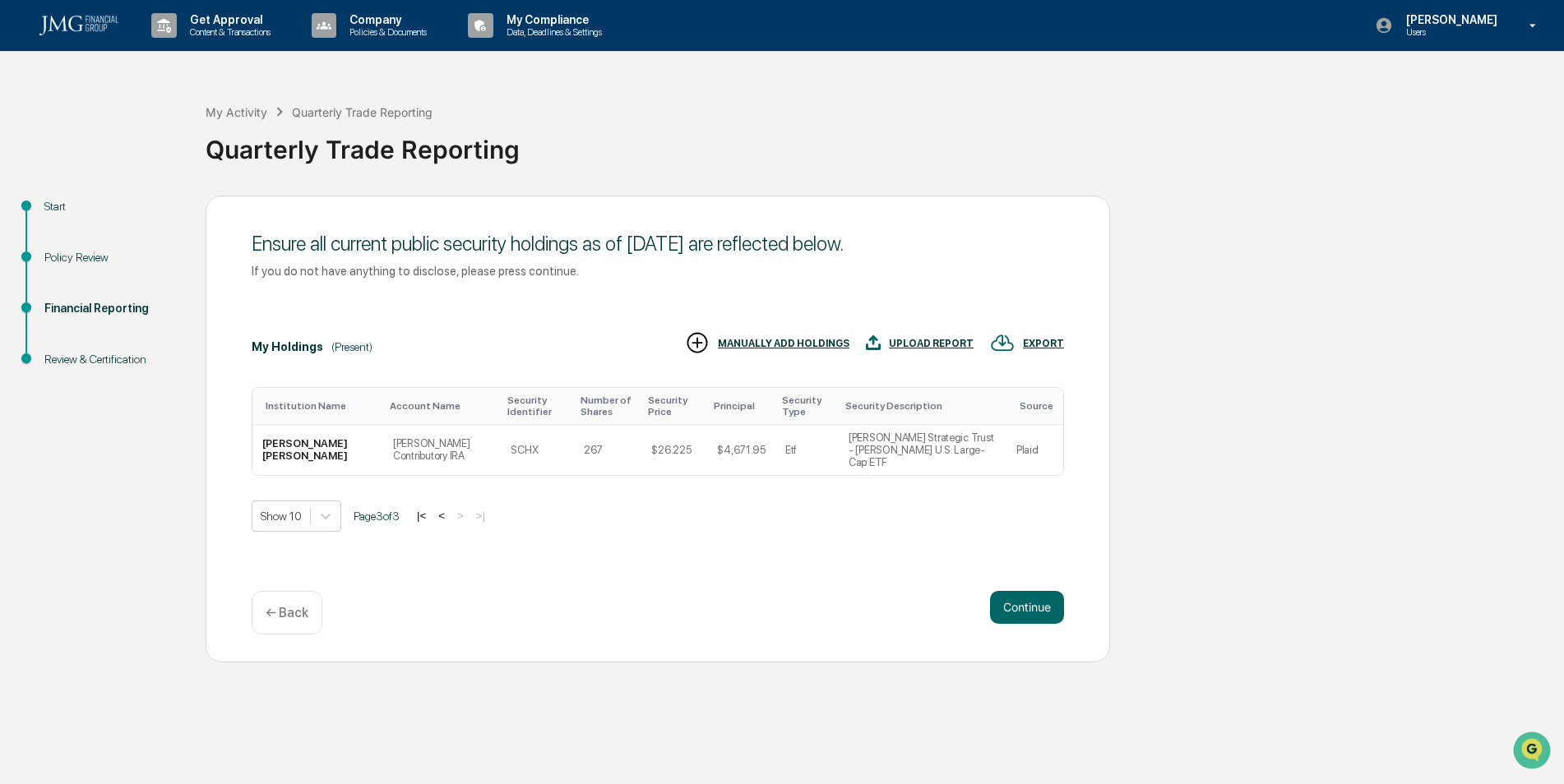
scroll to position [0, 0]
click at [1031, 617] on button "Continue" at bounding box center [1028, 608] width 74 height 33
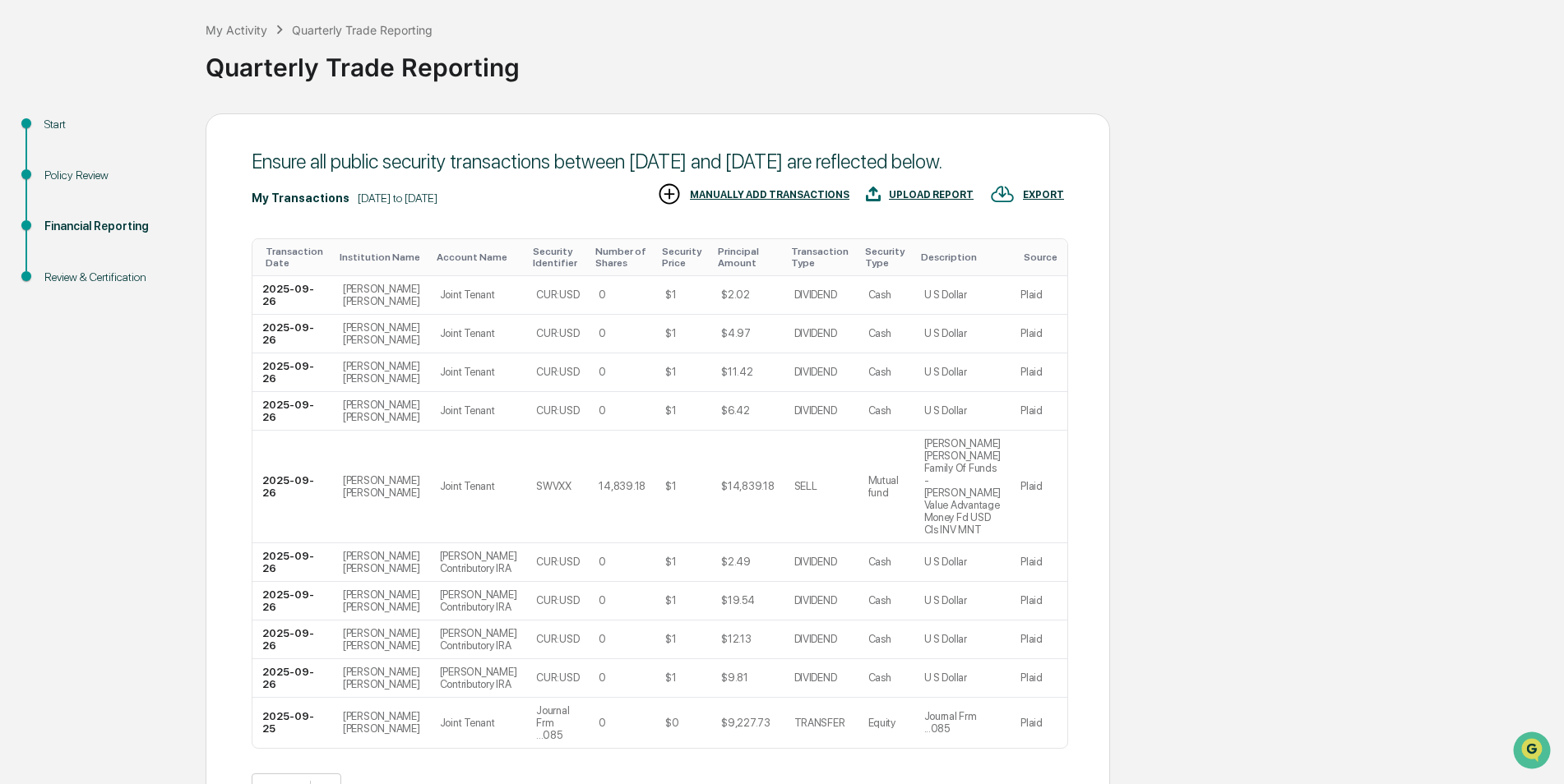
scroll to position [202, 0]
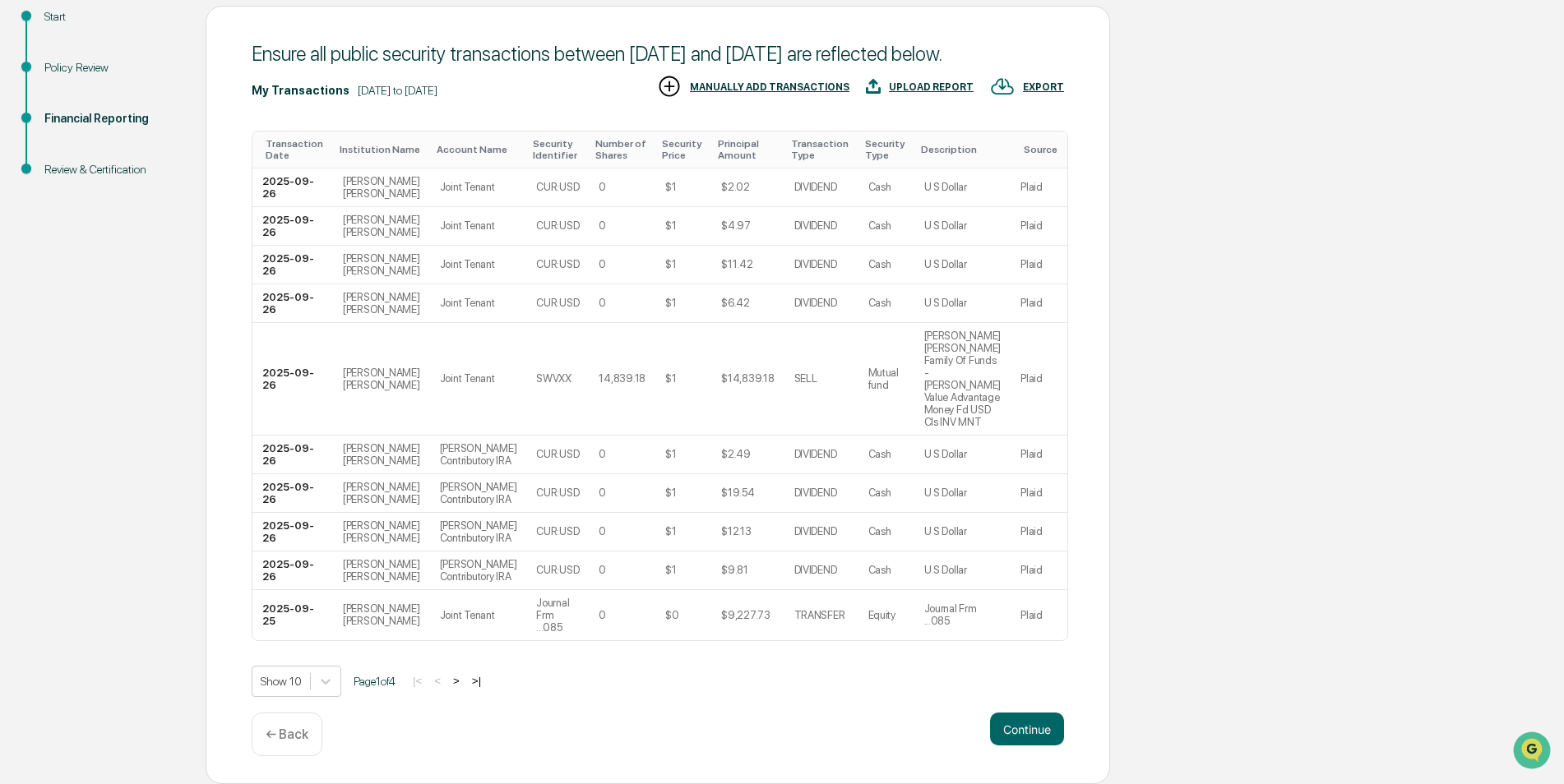
click at [465, 685] on button ">" at bounding box center [456, 680] width 16 height 14
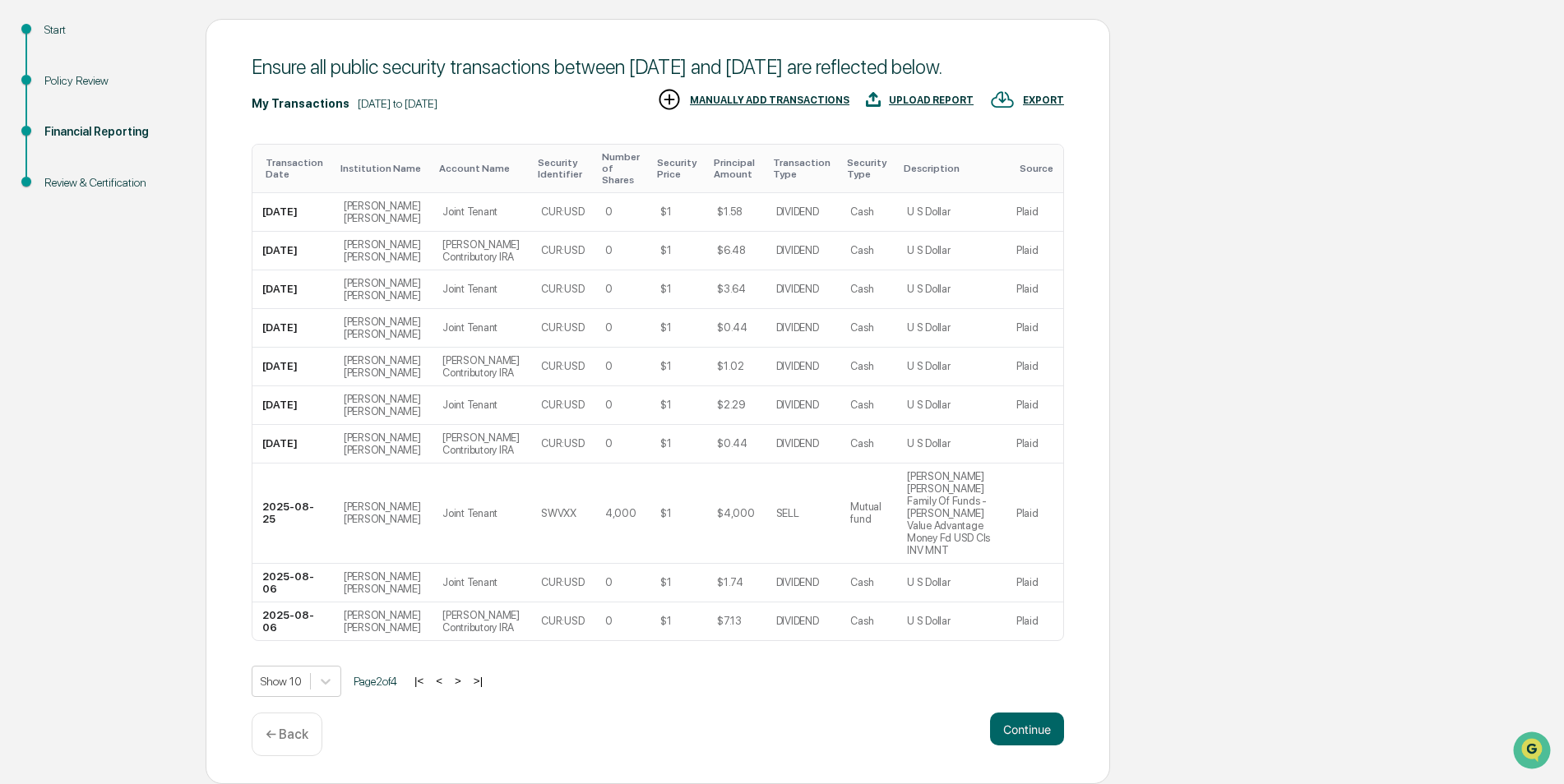
click at [466, 686] on button ">" at bounding box center [458, 680] width 16 height 14
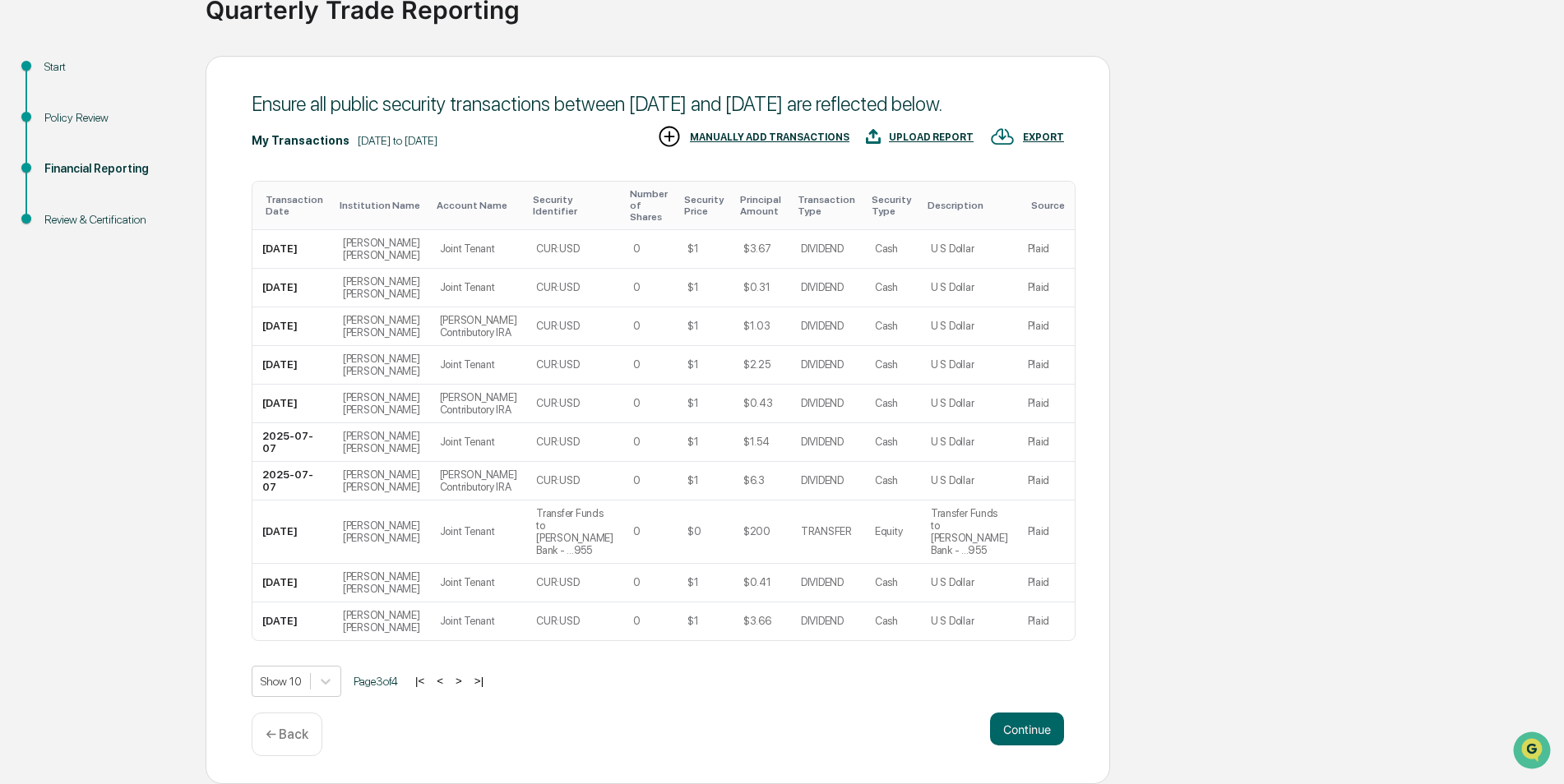
click at [467, 686] on button ">" at bounding box center [459, 680] width 16 height 14
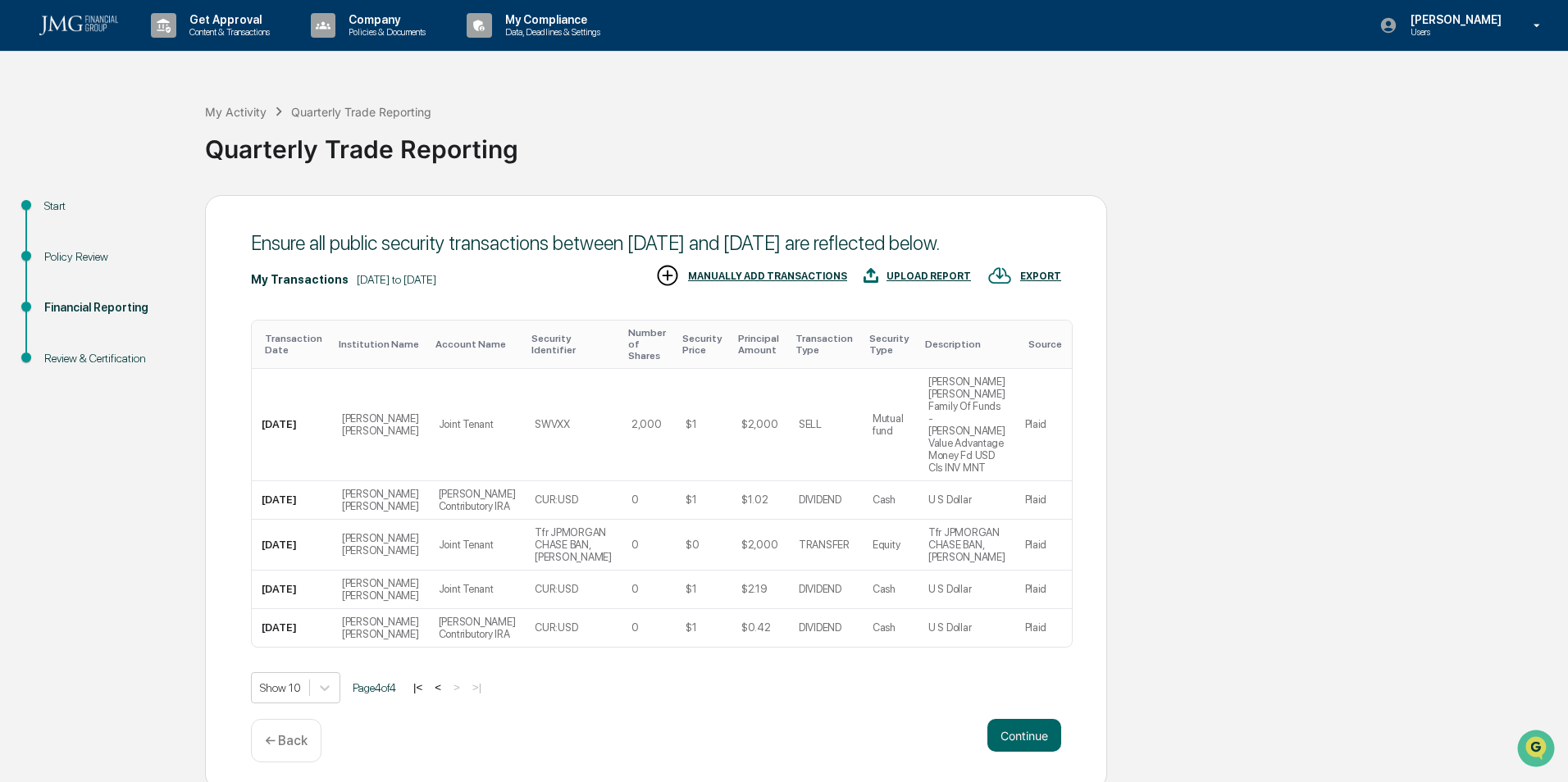
click at [1020, 732] on button "Continue" at bounding box center [1025, 735] width 74 height 32
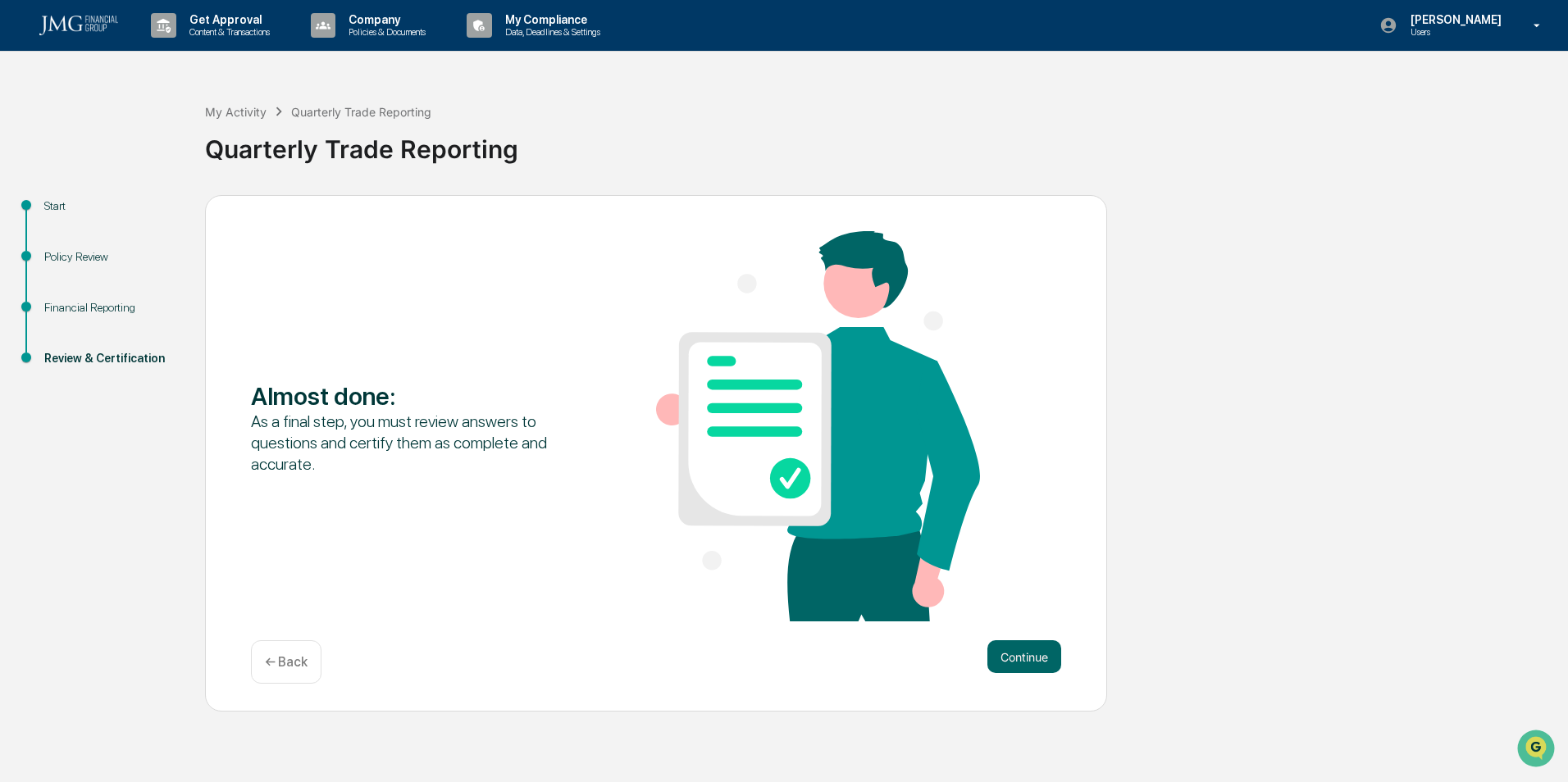
click at [1014, 666] on button "Continue" at bounding box center [1025, 657] width 74 height 32
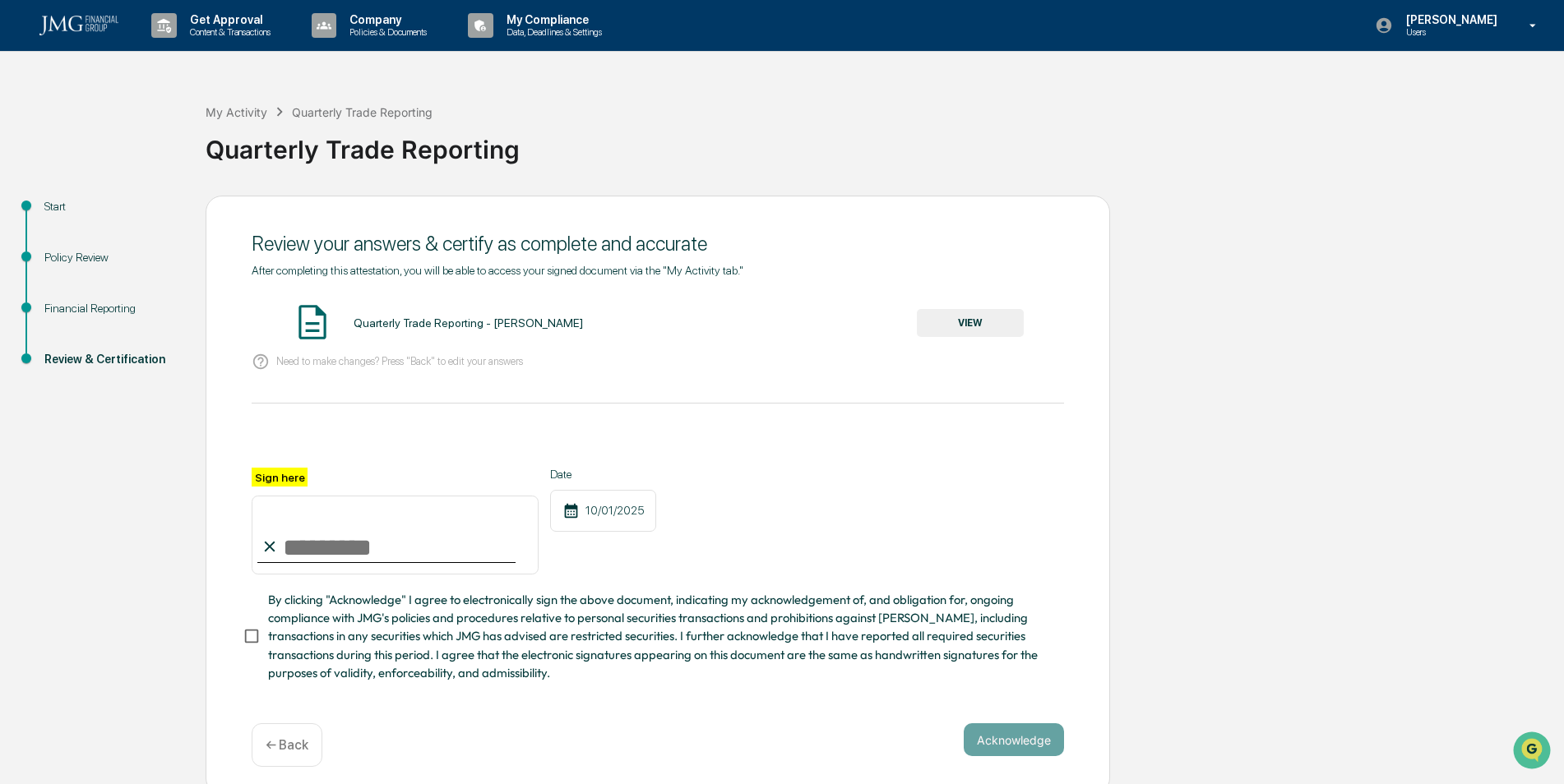
click at [398, 556] on input "Sign here" at bounding box center [394, 534] width 287 height 79
type input "**********"
click at [945, 331] on button "VIEW" at bounding box center [971, 323] width 107 height 28
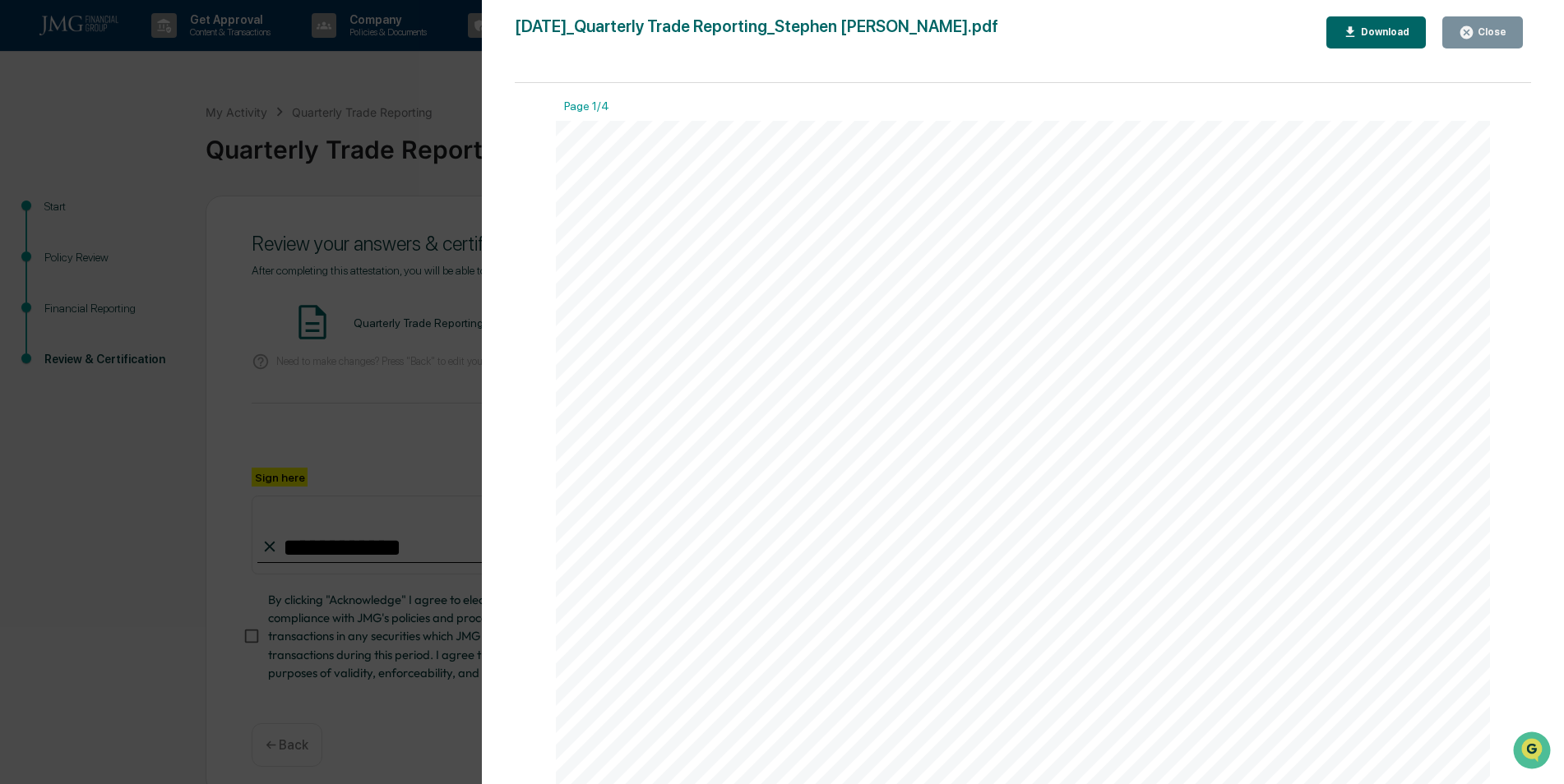
click at [1512, 32] on button "Close" at bounding box center [1482, 32] width 81 height 32
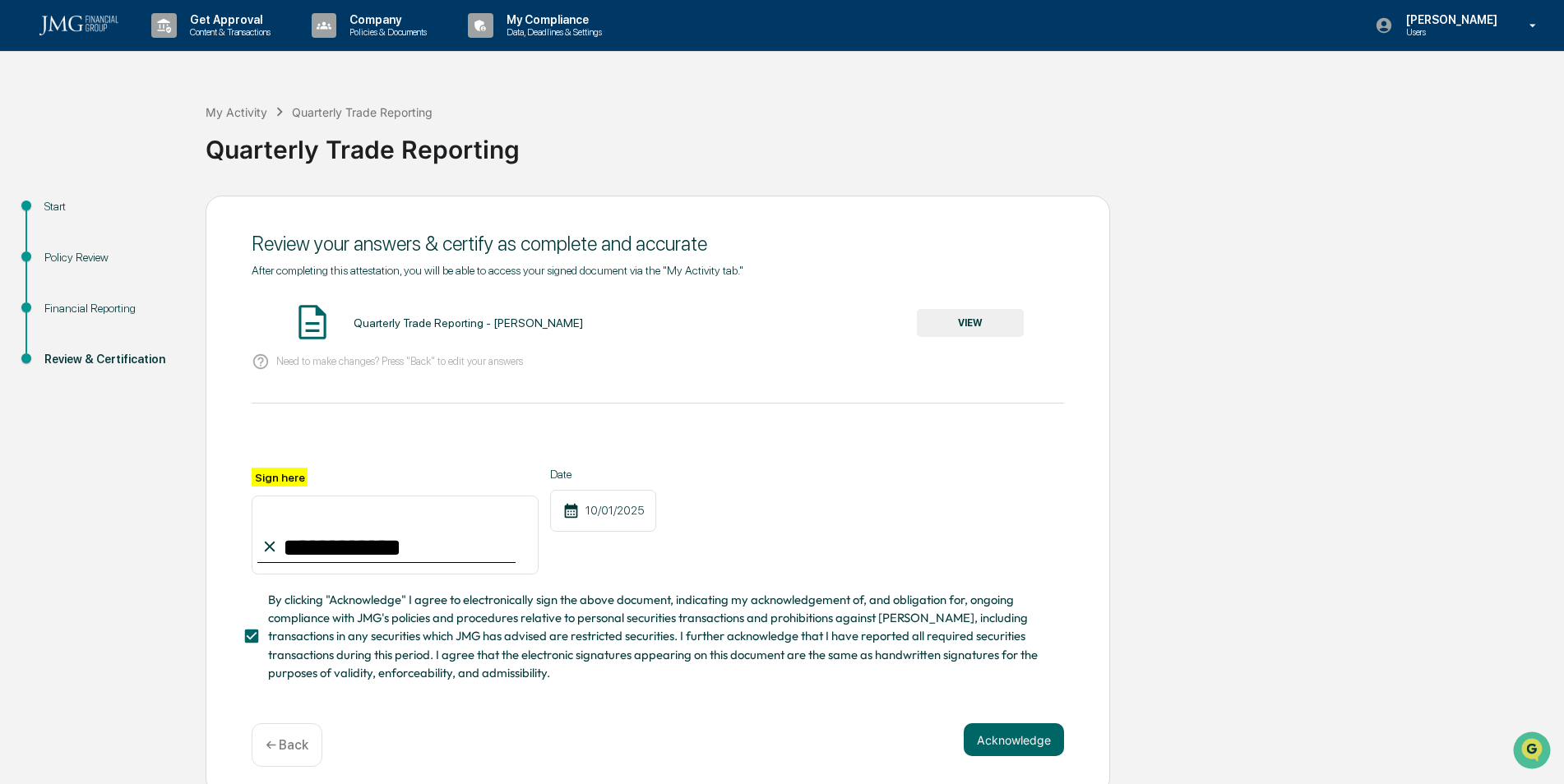
click at [1000, 736] on button "Acknowledge" at bounding box center [1013, 740] width 100 height 33
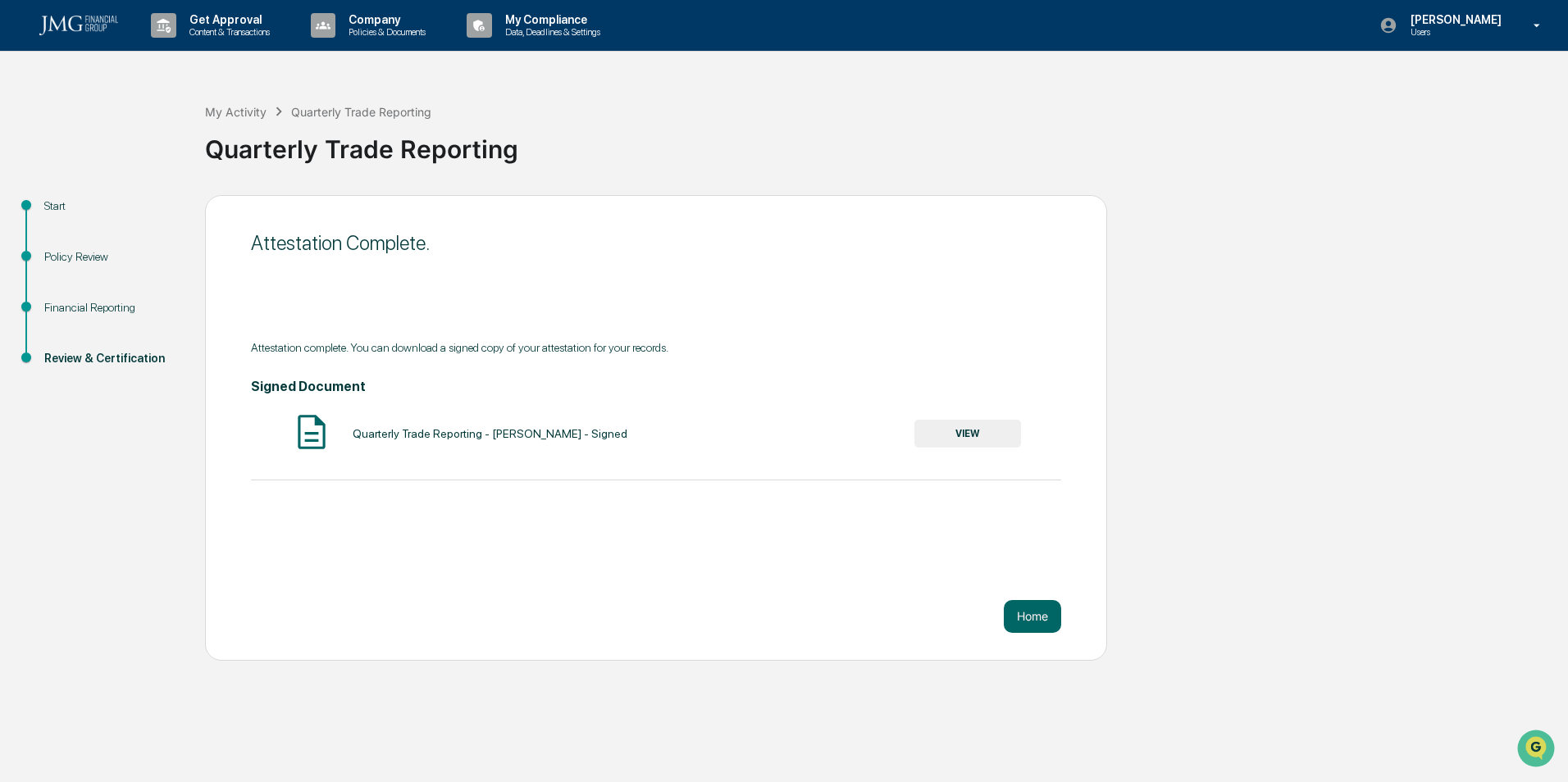
click at [1037, 626] on button "Home" at bounding box center [1033, 616] width 58 height 32
